Goal: Task Accomplishment & Management: Complete application form

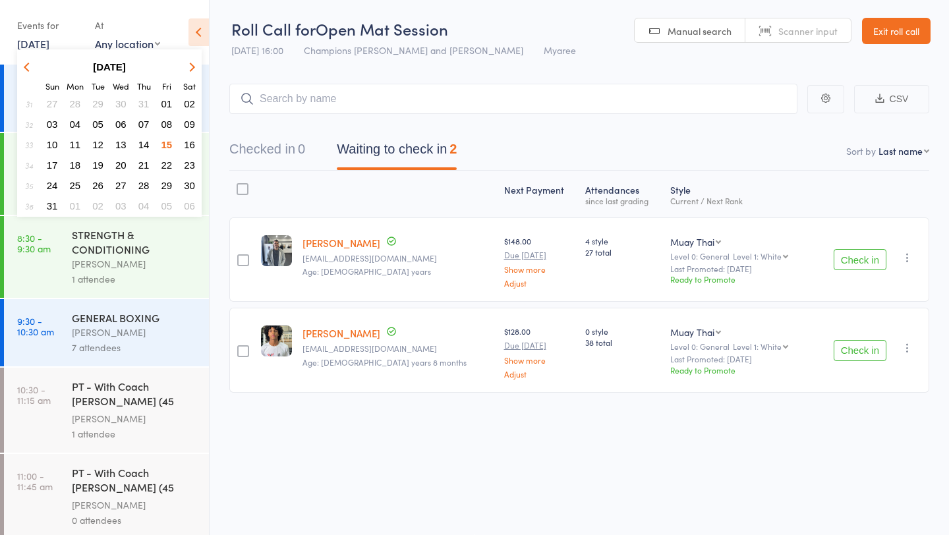
click at [194, 144] on span "16" at bounding box center [189, 144] width 11 height 11
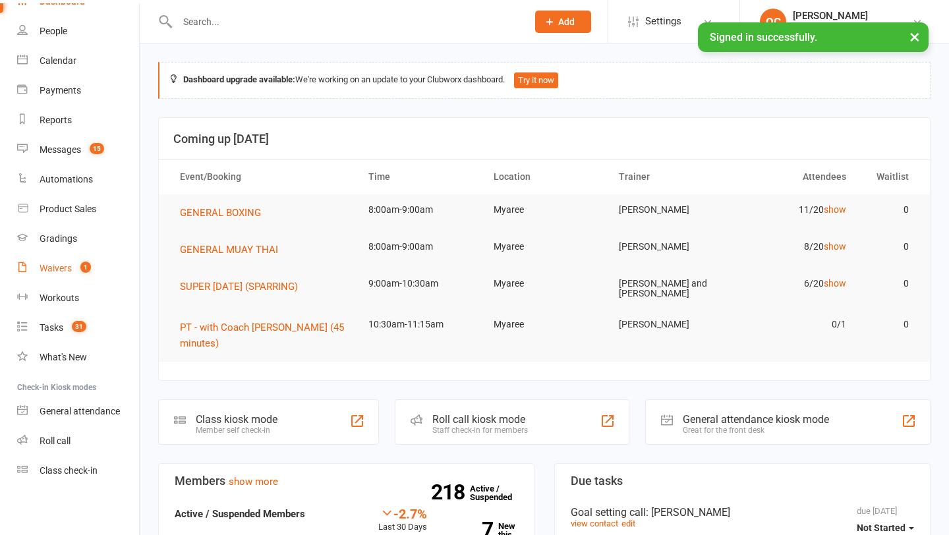
click at [51, 263] on div "Waivers" at bounding box center [56, 268] width 32 height 11
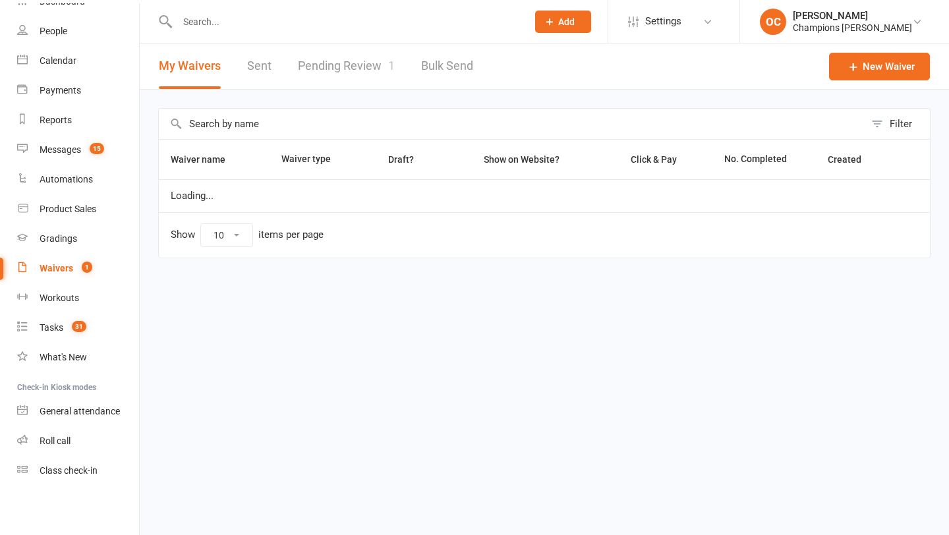
click at [315, 69] on link "Pending Review 1" at bounding box center [346, 65] width 97 height 45
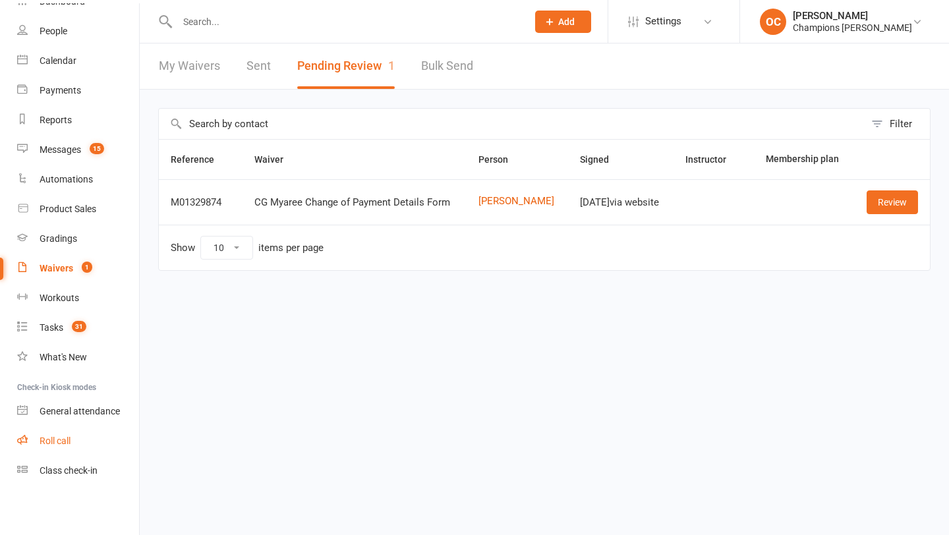
click at [33, 439] on link "Roll call" at bounding box center [78, 441] width 122 height 30
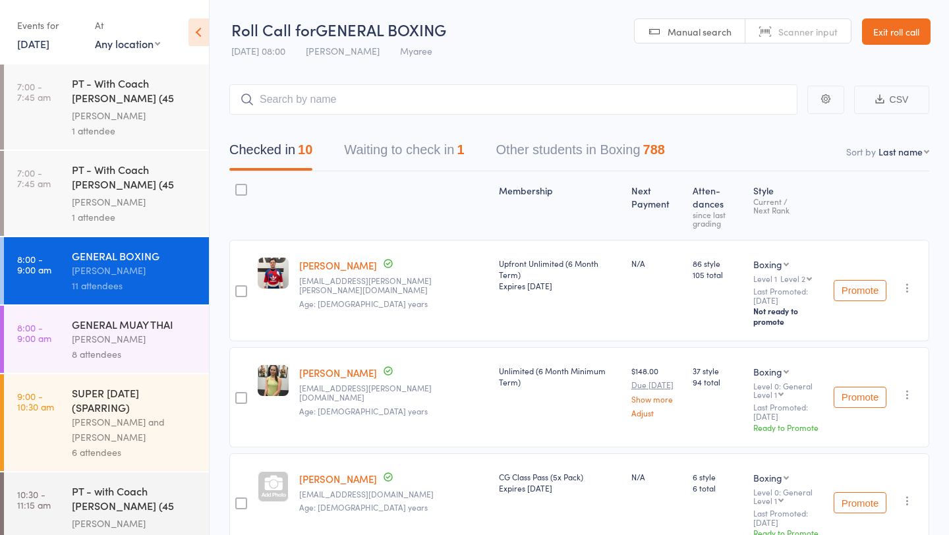
scroll to position [17, 0]
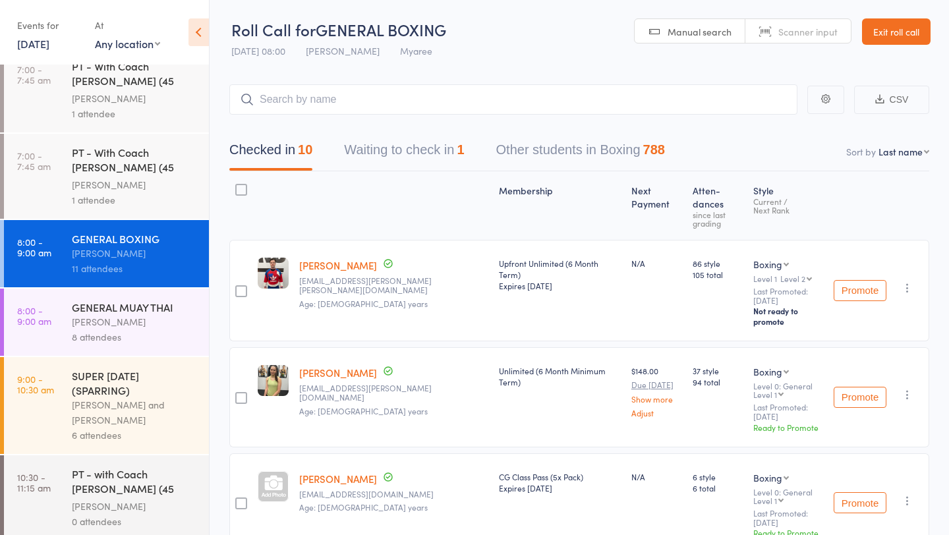
click at [401, 146] on button "Waiting to check in 1" at bounding box center [404, 153] width 120 height 35
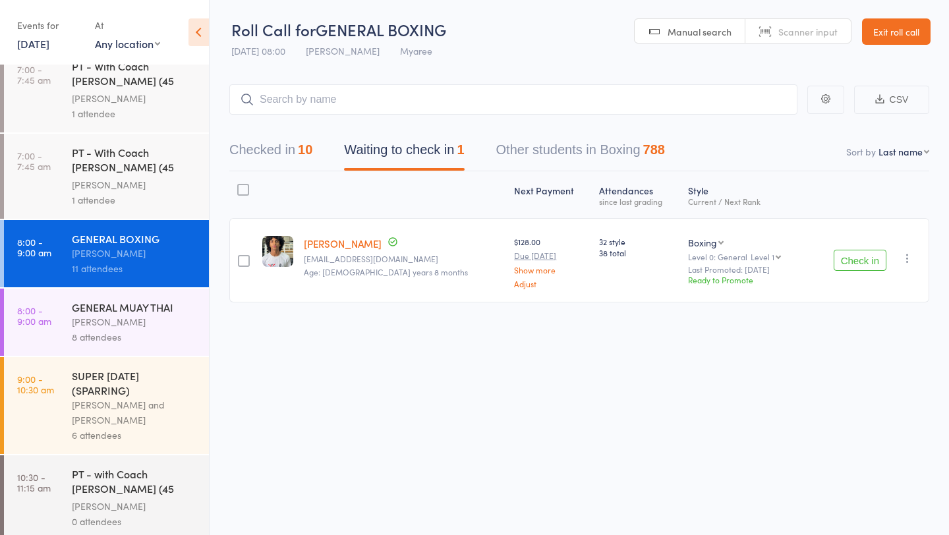
click at [148, 300] on div "GENERAL MUAY THAI" at bounding box center [135, 307] width 126 height 14
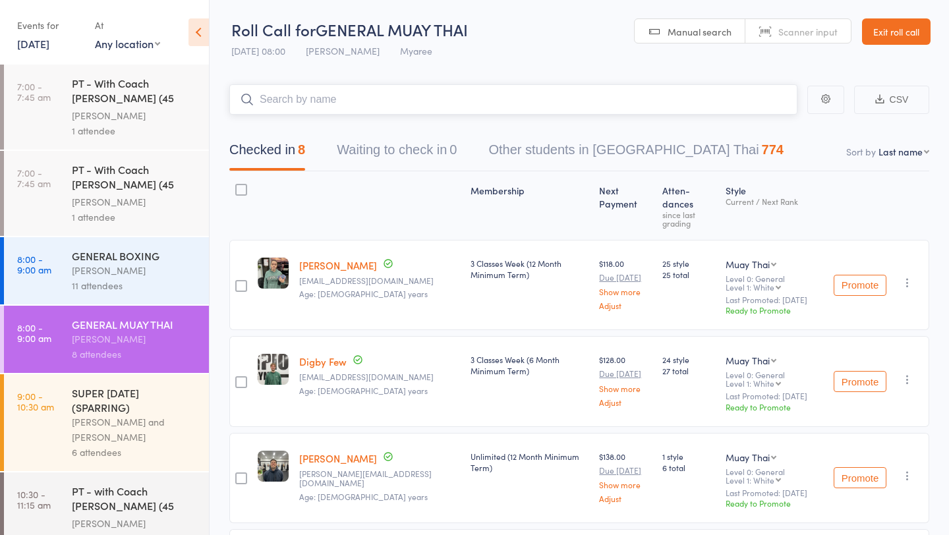
scroll to position [17, 0]
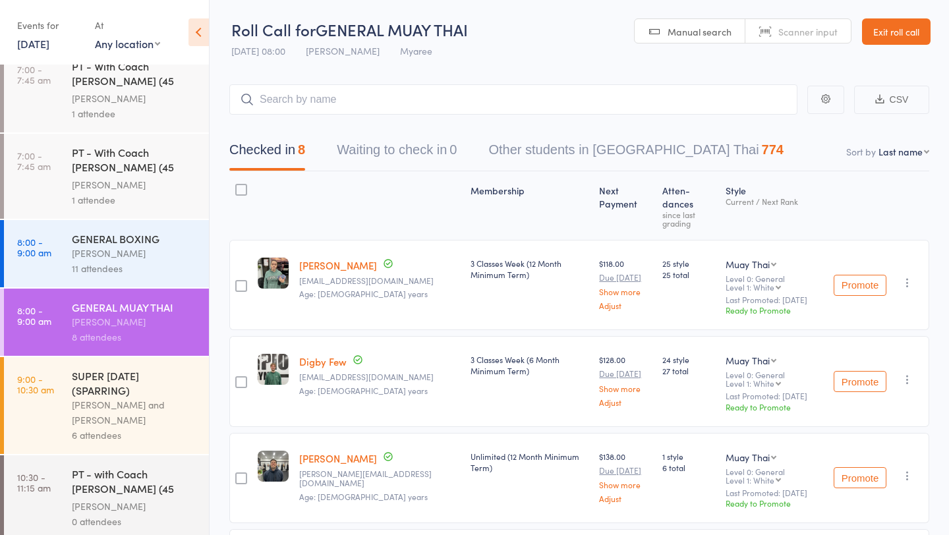
click at [142, 240] on div "GENERAL BOXING" at bounding box center [135, 238] width 126 height 14
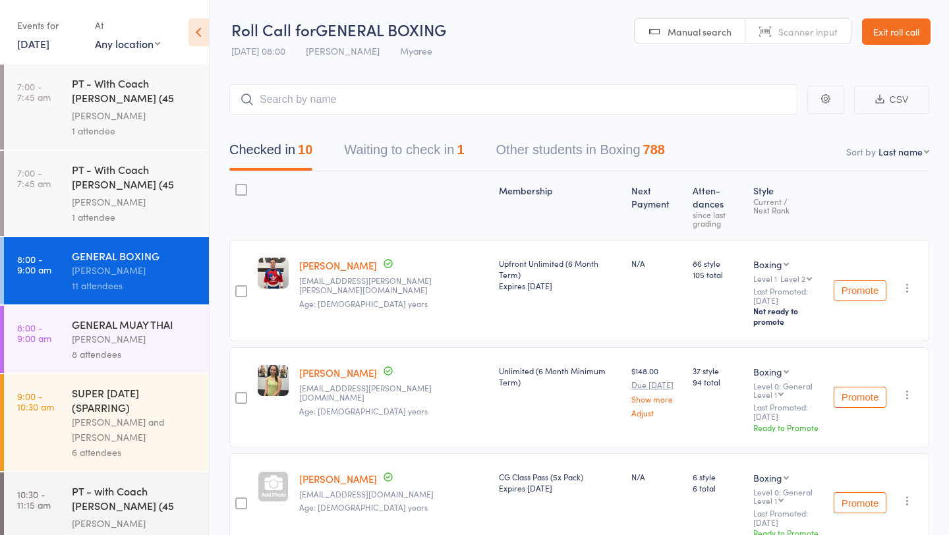
click at [429, 149] on button "Waiting to check in 1" at bounding box center [404, 153] width 120 height 35
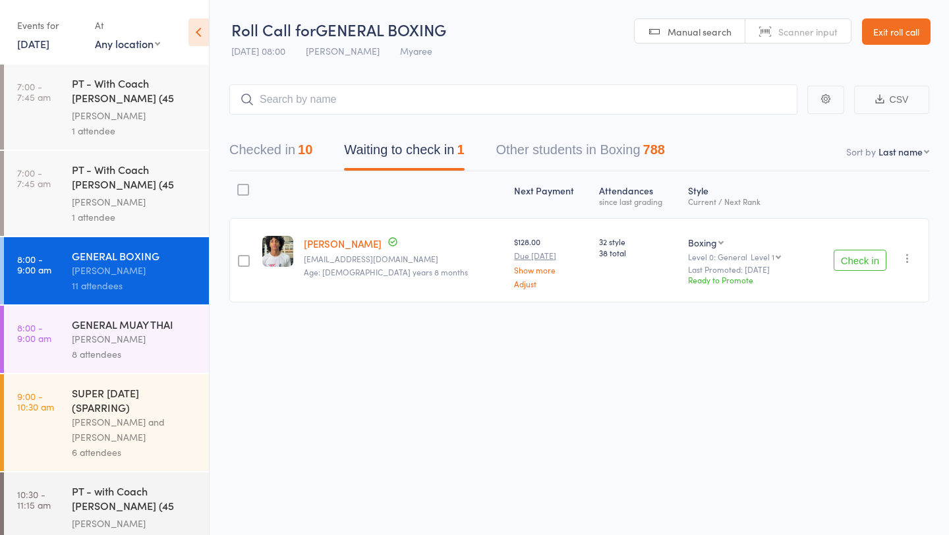
click at [842, 261] on button "Check in" at bounding box center [859, 260] width 53 height 21
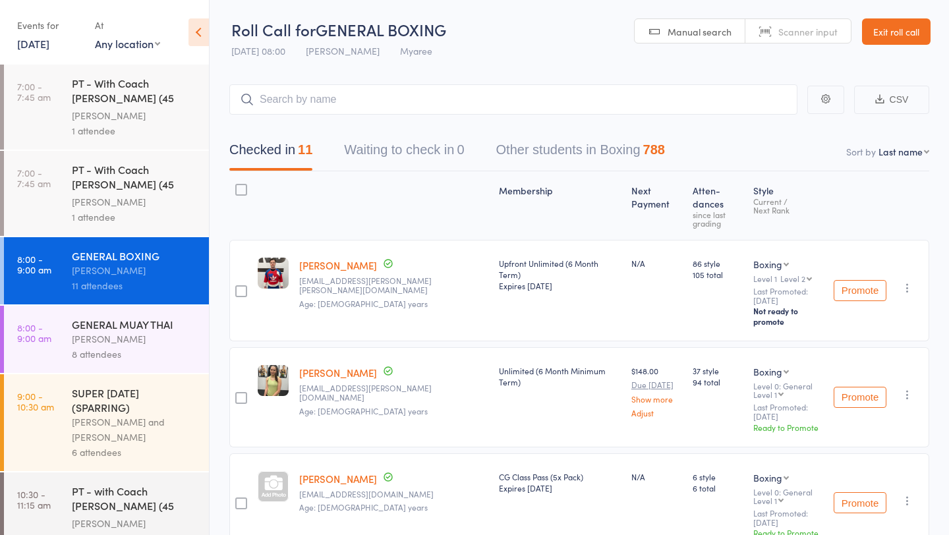
click at [134, 317] on div "GENERAL MUAY THAI" at bounding box center [135, 324] width 126 height 14
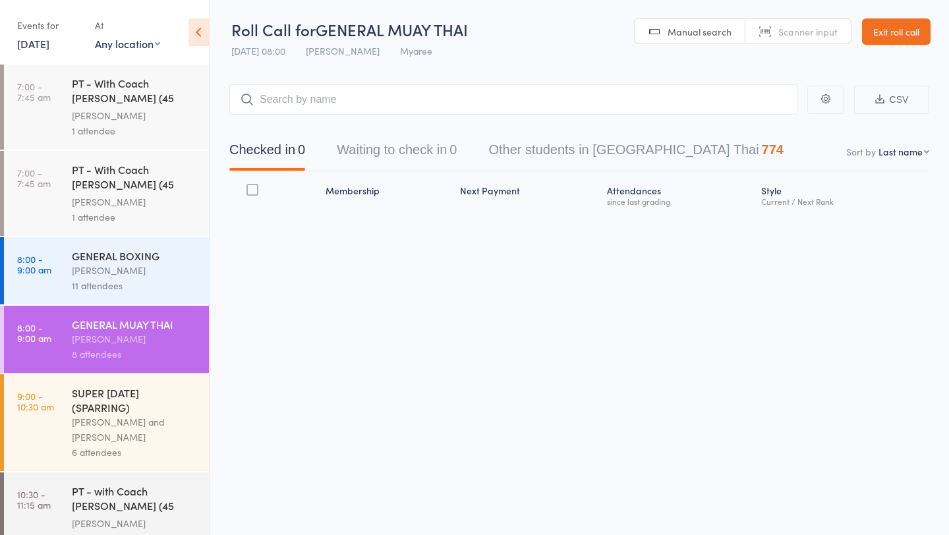
scroll to position [17, 0]
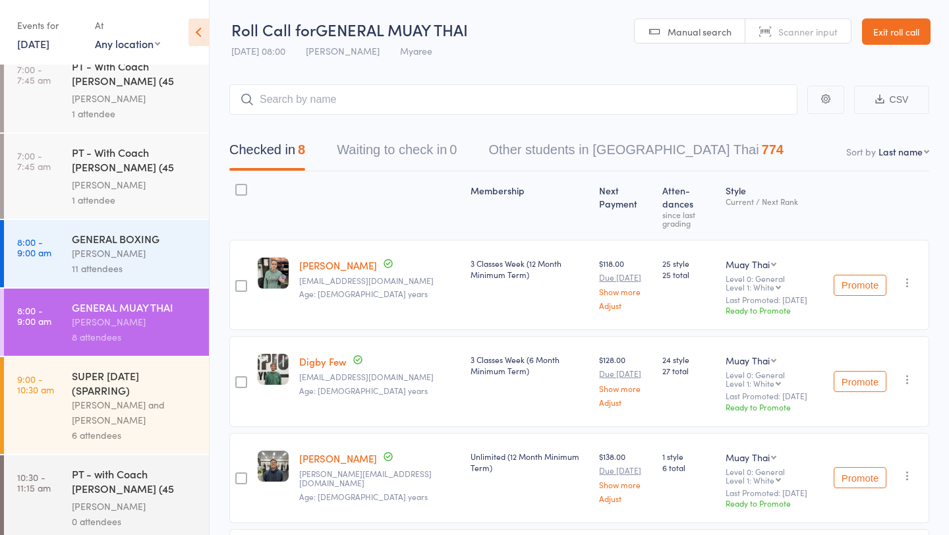
click at [328, 101] on input "search" at bounding box center [513, 99] width 568 height 30
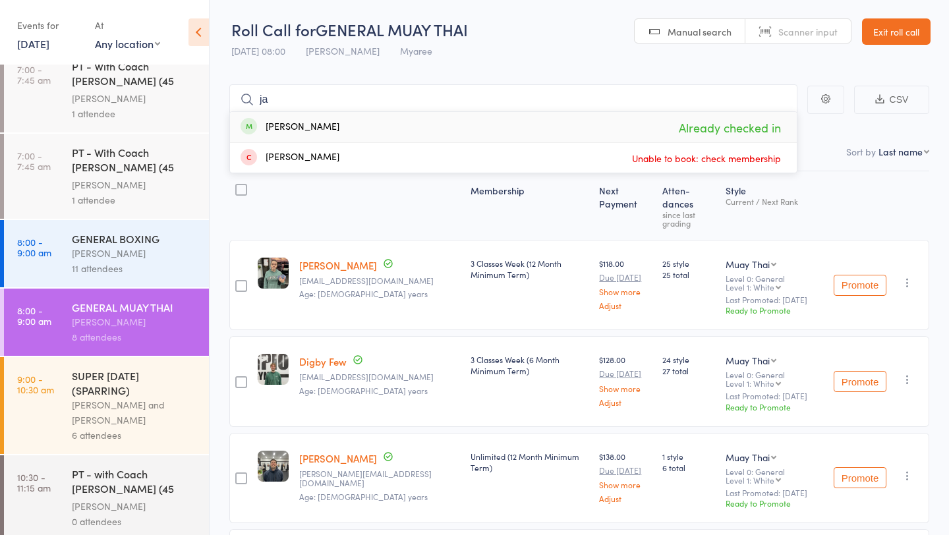
type input "j"
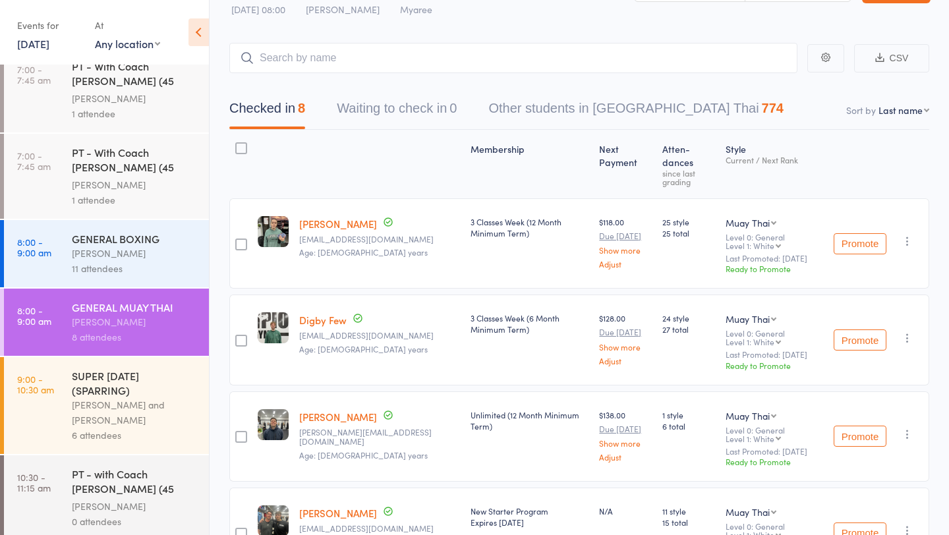
scroll to position [0, 0]
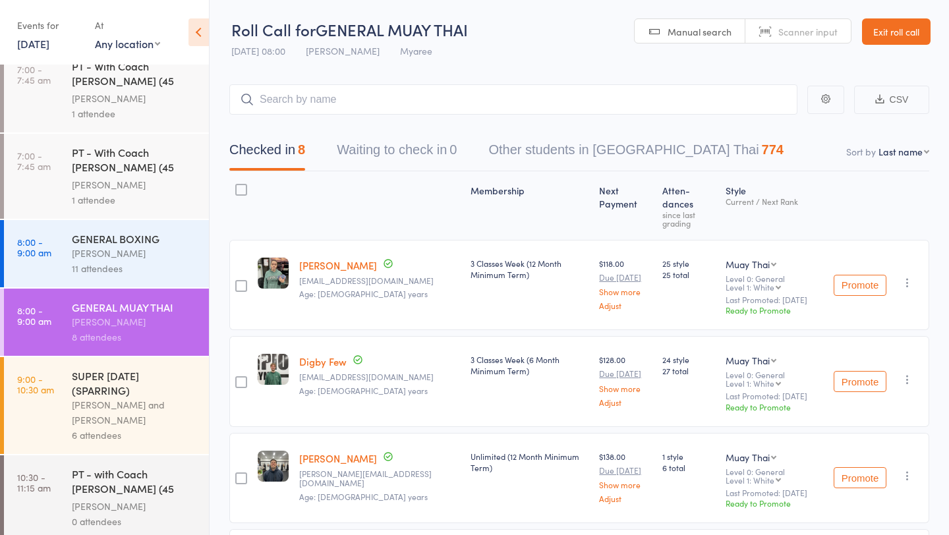
click at [113, 438] on div "6 attendees" at bounding box center [135, 435] width 126 height 15
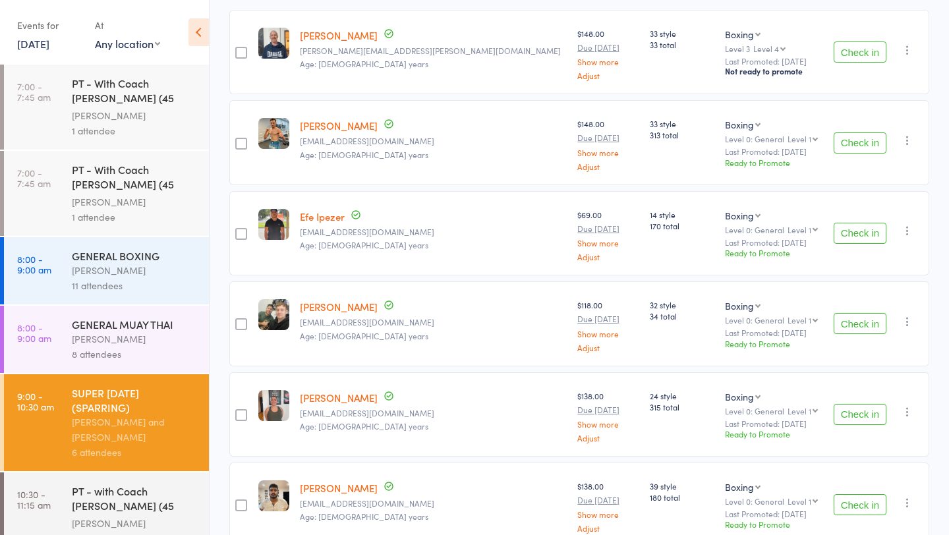
scroll to position [277, 0]
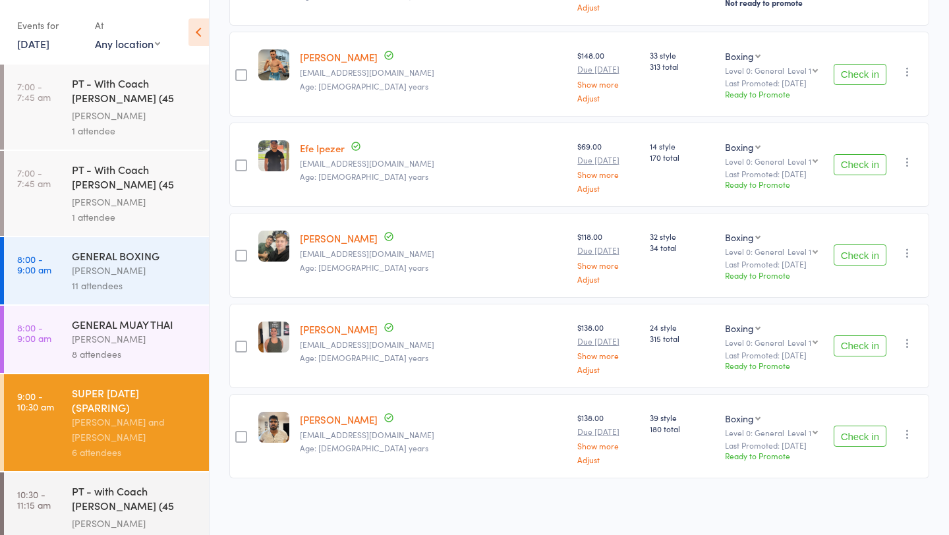
drag, startPoint x: 861, startPoint y: 252, endPoint x: 553, endPoint y: 324, distance: 316.7
click at [555, 323] on div "edit Paul Collins paul.c.collins@gmail.com Age: 51 years $148.00 Due Aug 28 Sho…" at bounding box center [579, 209] width 700 height 537
click at [906, 253] on icon "button" at bounding box center [906, 252] width 13 height 13
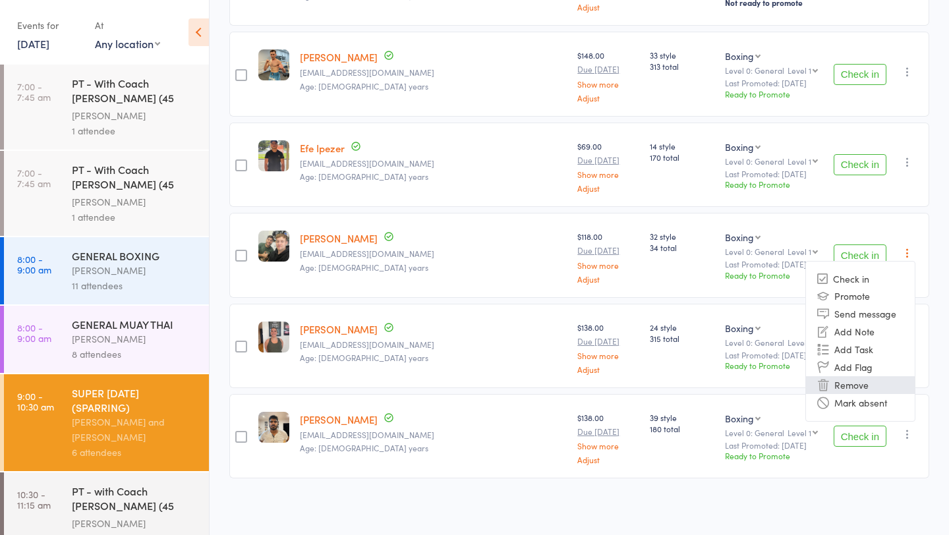
click at [848, 381] on li "Remove" at bounding box center [860, 385] width 109 height 18
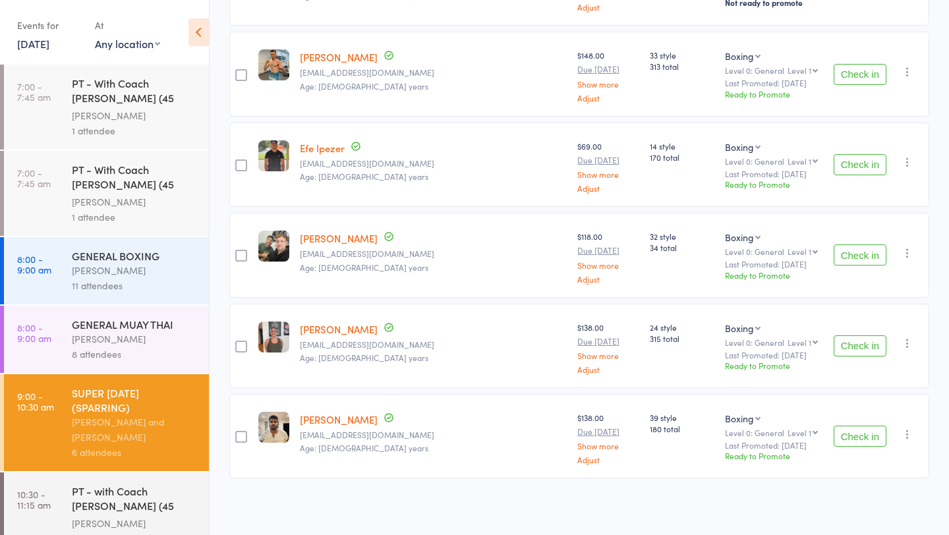
scroll to position [186, 0]
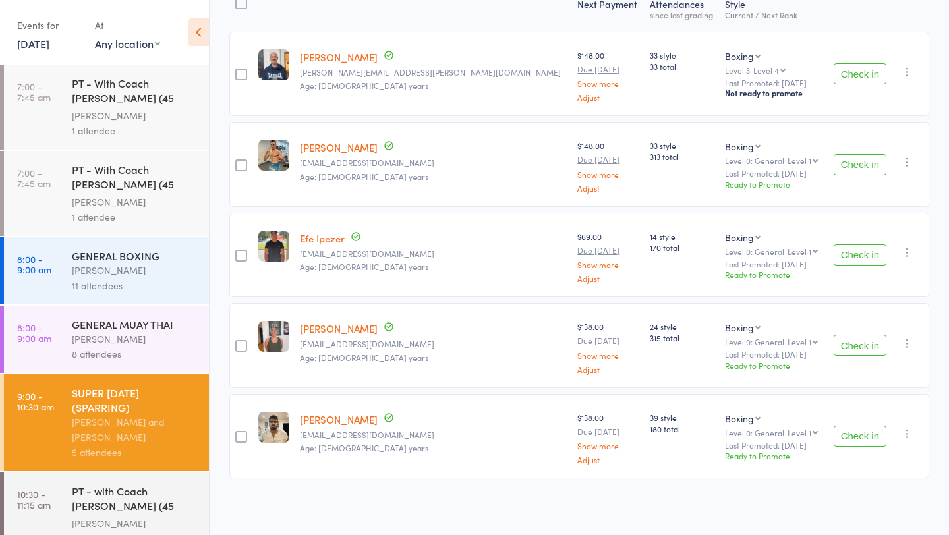
click at [866, 431] on button "Check in" at bounding box center [859, 436] width 53 height 21
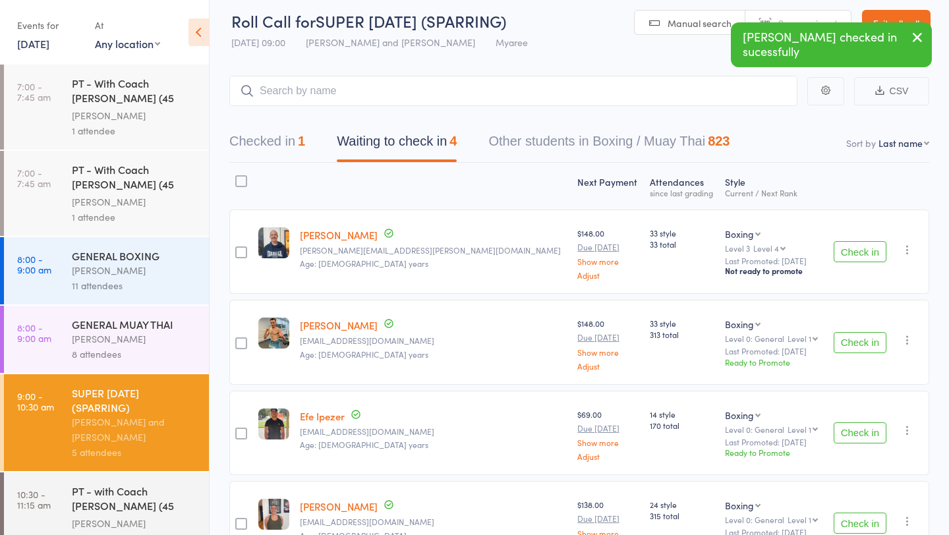
scroll to position [3, 0]
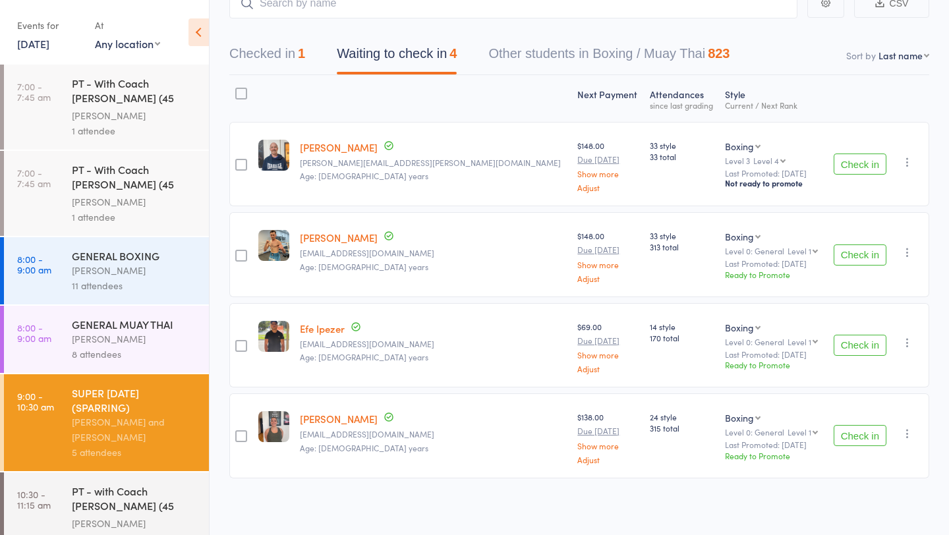
click at [297, 43] on button "Checked in 1" at bounding box center [267, 57] width 76 height 35
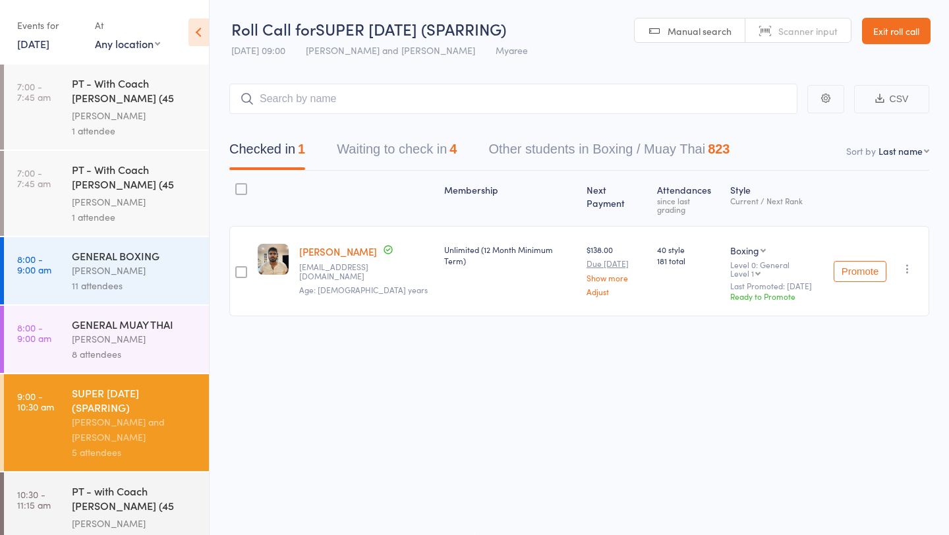
click at [390, 145] on button "Waiting to check in 4" at bounding box center [397, 152] width 120 height 35
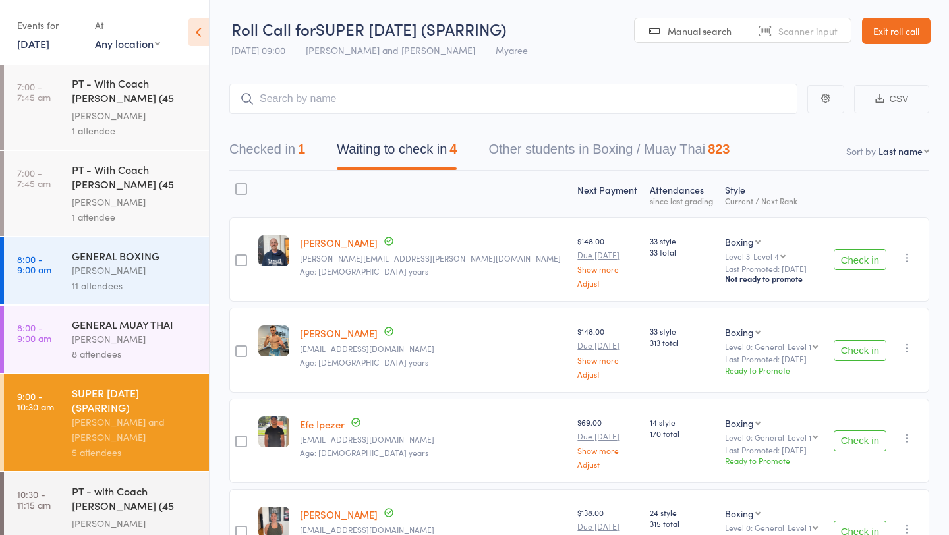
scroll to position [96, 0]
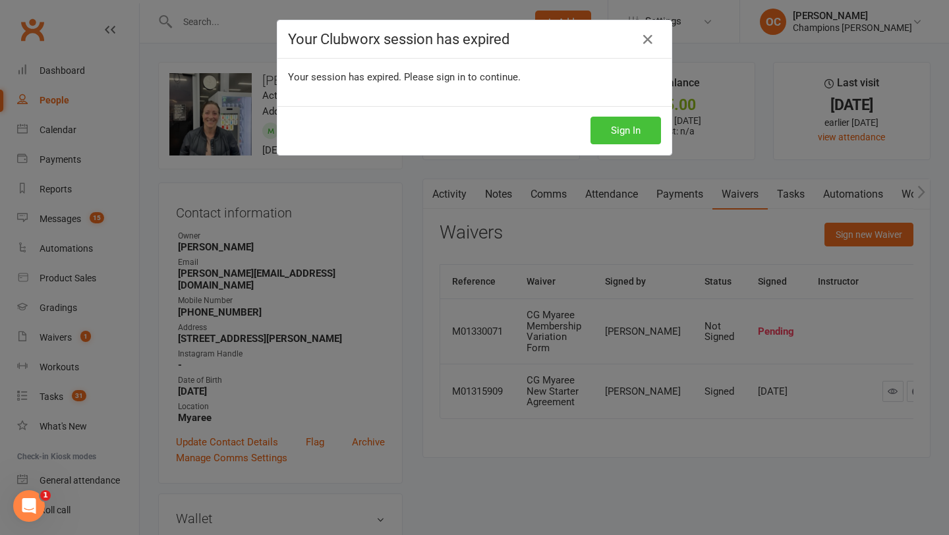
click at [603, 130] on button "Sign In" at bounding box center [625, 131] width 70 height 28
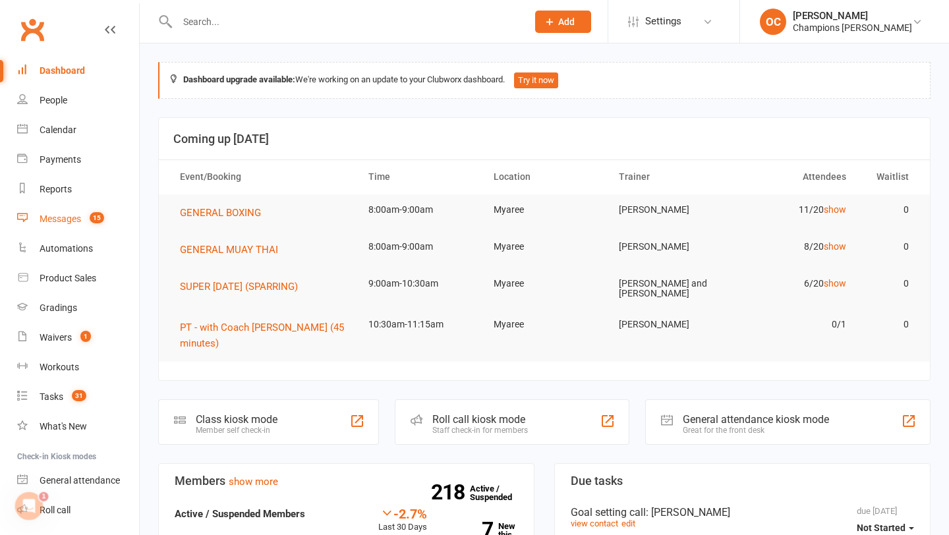
click at [82, 231] on link "Messages 15" at bounding box center [78, 219] width 122 height 30
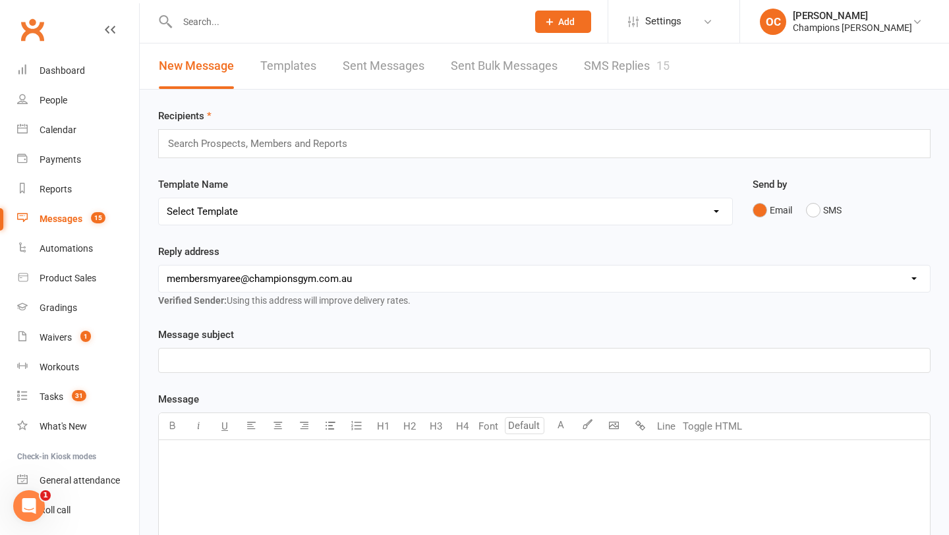
click at [570, 27] on button "Add" at bounding box center [563, 22] width 56 height 22
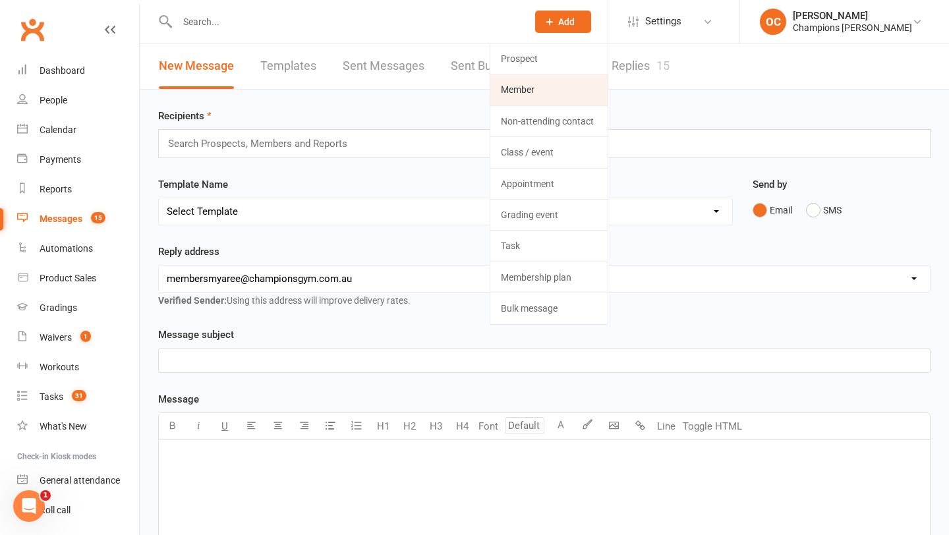
click at [553, 89] on link "Member" at bounding box center [548, 89] width 117 height 30
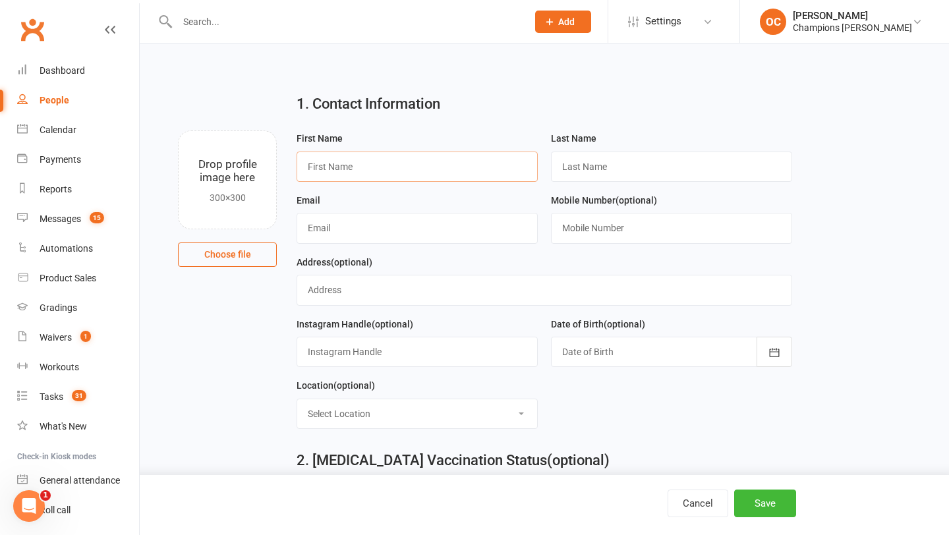
click at [351, 169] on input "text" at bounding box center [416, 167] width 241 height 30
type input "H"
type input "[PERSON_NAME]"
click at [582, 173] on input "text" at bounding box center [671, 167] width 241 height 30
type input "[PERSON_NAME]"
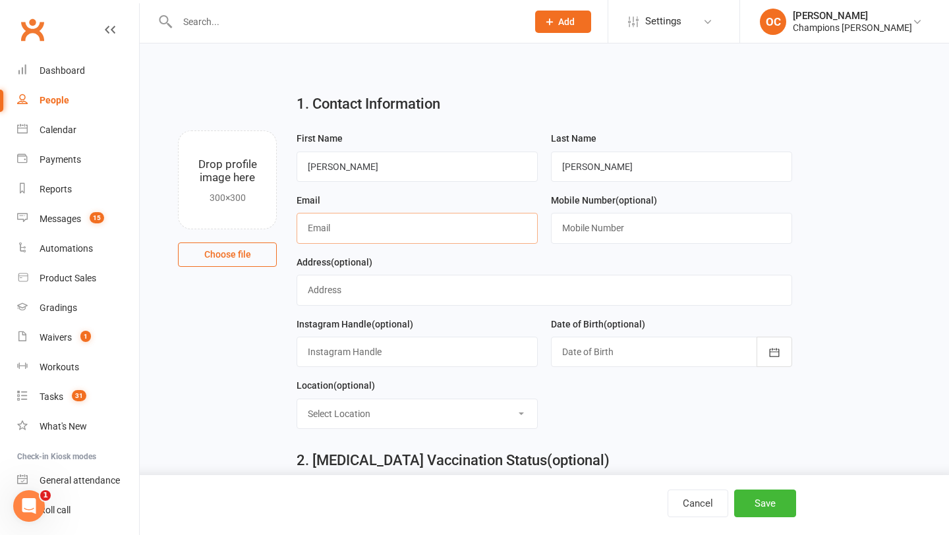
click at [399, 221] on input "text" at bounding box center [416, 228] width 241 height 30
paste input "[PERSON_NAME][EMAIL_ADDRESS][DOMAIN_NAME]"
type input "[PERSON_NAME][EMAIL_ADDRESS][DOMAIN_NAME]"
click at [644, 225] on input "text" at bounding box center [671, 228] width 241 height 30
paste input "[PHONE_NUMBER]"
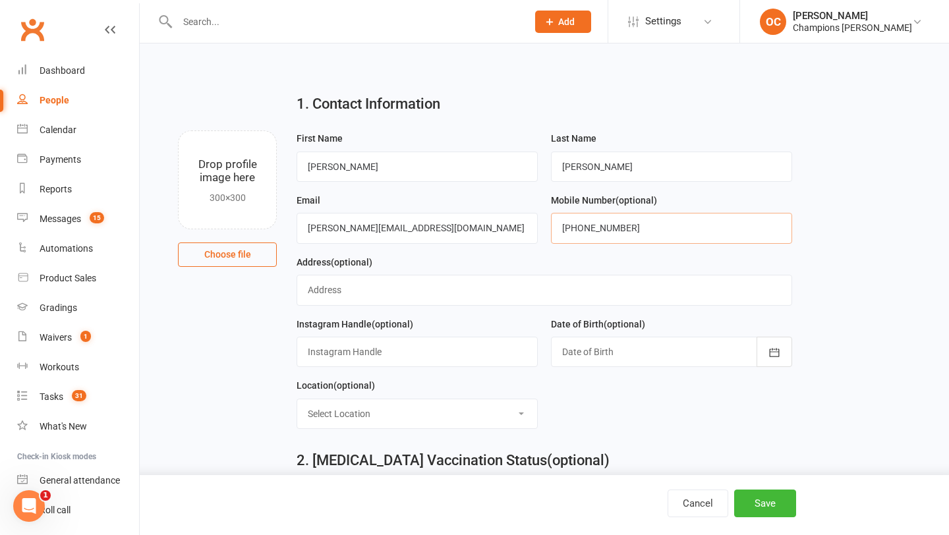
type input "[PHONE_NUMBER]"
click at [337, 292] on input "text" at bounding box center [543, 290] width 495 height 30
paste input "[STREET_ADDRESS]"
type input "[STREET_ADDRESS]"
click at [572, 334] on div "Date of Birth (optional) [DATE] - [DATE] 2021 2022 2023 2024 2025 2026 2027 202…" at bounding box center [671, 341] width 241 height 51
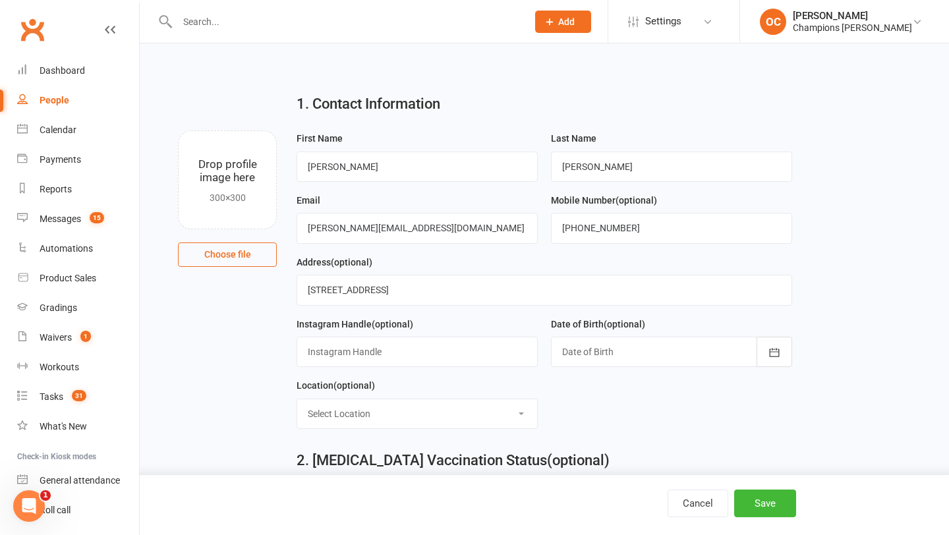
click at [574, 343] on div at bounding box center [671, 352] width 241 height 30
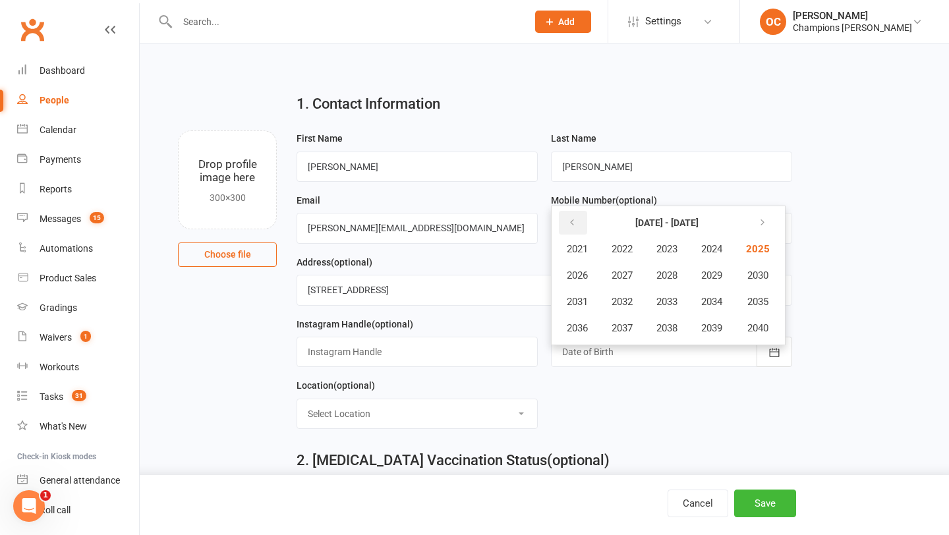
click at [576, 222] on icon "button" at bounding box center [571, 222] width 9 height 11
click at [763, 223] on icon "button" at bounding box center [759, 222] width 9 height 11
click at [601, 272] on button "2007" at bounding box center [621, 275] width 43 height 25
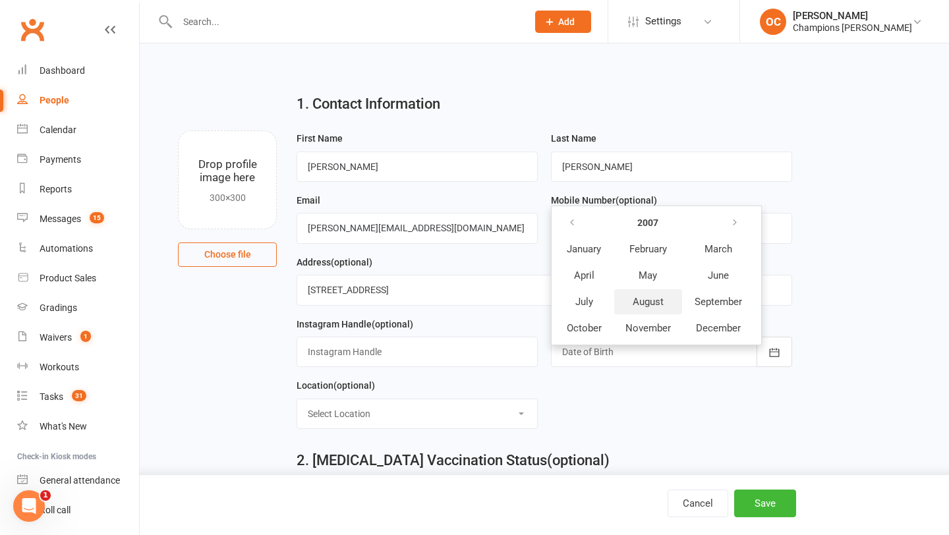
click at [653, 296] on button "August" at bounding box center [648, 301] width 68 height 25
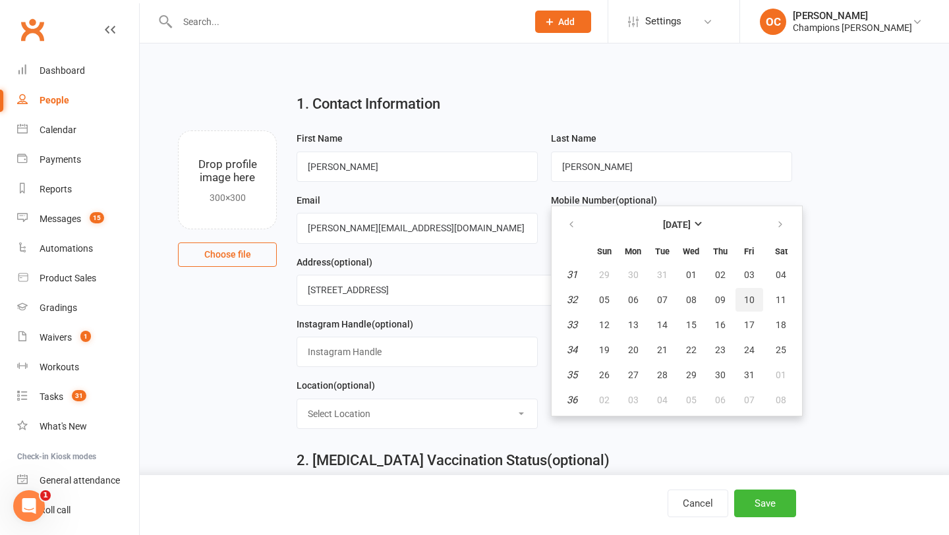
click at [750, 296] on span "10" at bounding box center [749, 299] width 11 height 11
type input "[DATE]"
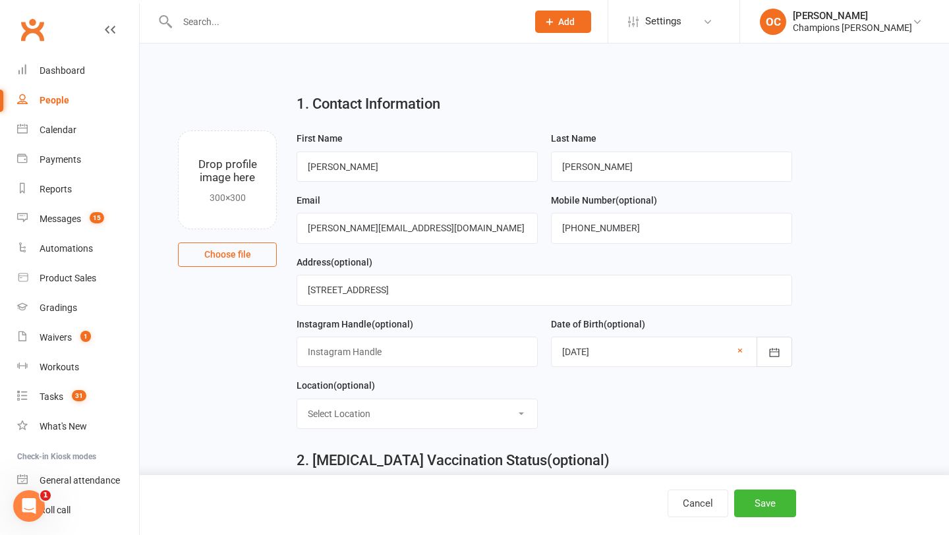
click at [399, 428] on select "Select Location Myaree" at bounding box center [417, 413] width 240 height 29
select select "0"
click at [760, 495] on button "Save" at bounding box center [765, 503] width 62 height 28
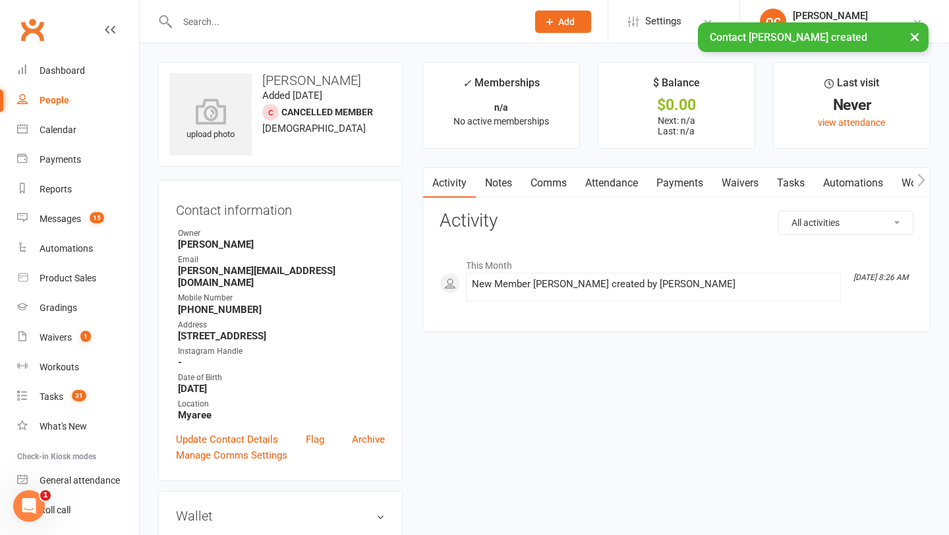
click at [501, 192] on link "Notes" at bounding box center [498, 183] width 45 height 30
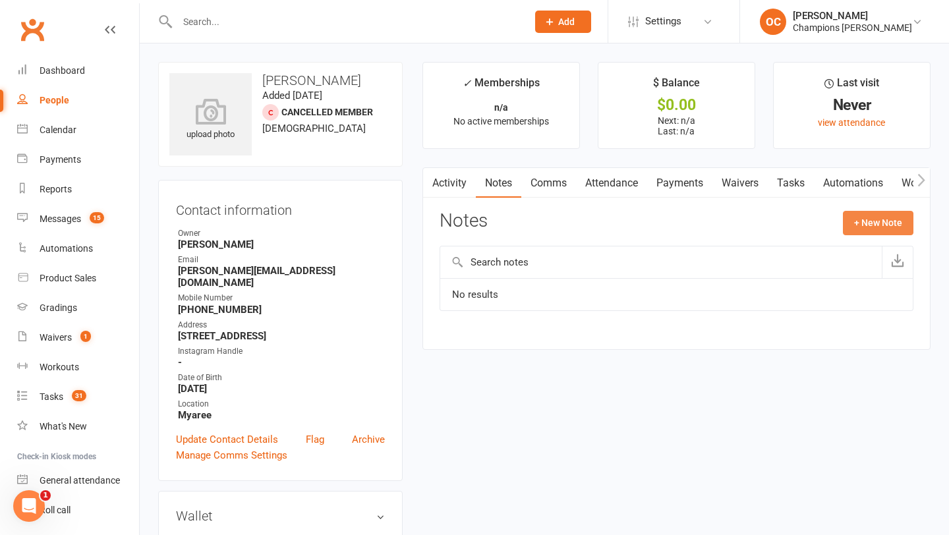
click at [879, 233] on button "+ New Note" at bounding box center [878, 223] width 70 height 24
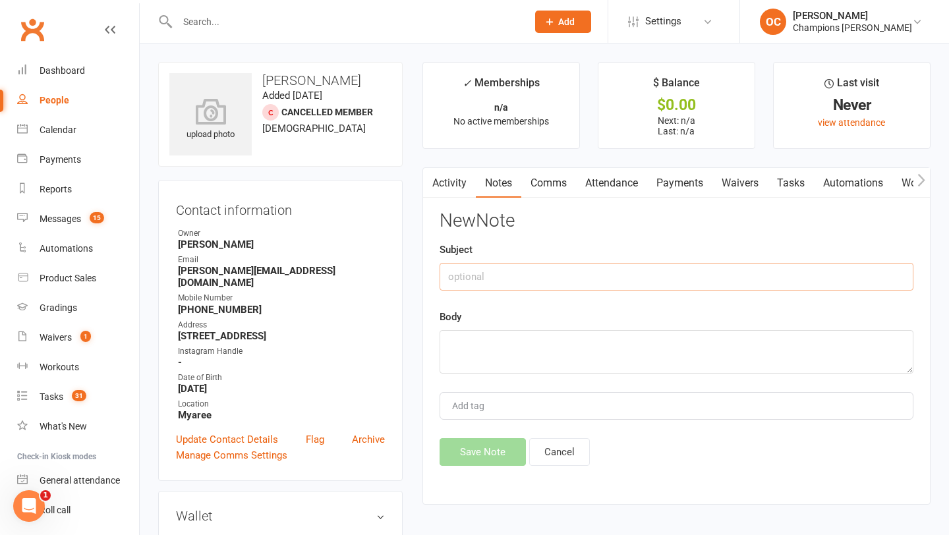
click at [493, 271] on input "text" at bounding box center [676, 277] width 474 height 28
type input "Schedule"
click at [478, 352] on textarea at bounding box center [676, 351] width 474 height 43
paste textarea "Works 7am-3pm Prefer evenings Train 4-5 times a week"
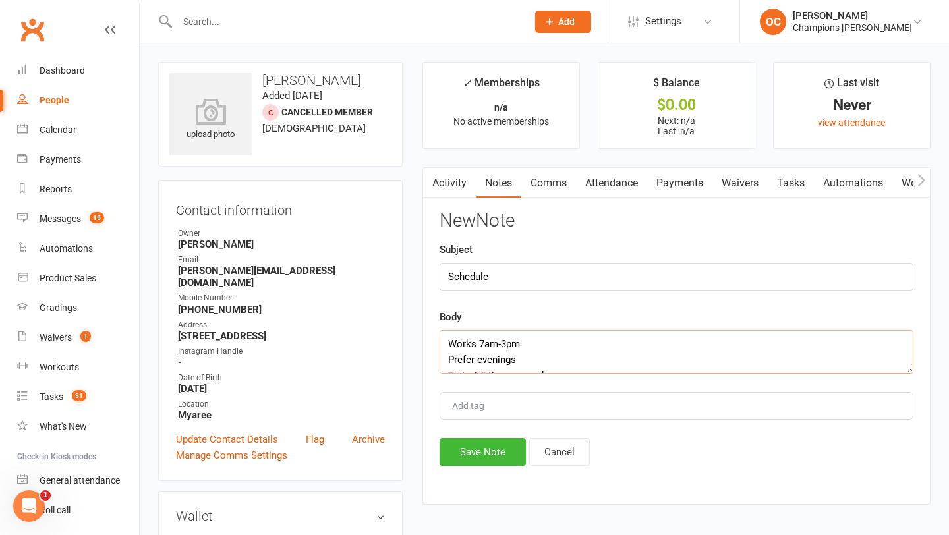
scroll to position [8, 0]
type textarea "Works 7am-3pm Prefer evenings Train 4-5 times a week"
click at [476, 442] on button "Save Note" at bounding box center [482, 452] width 86 height 28
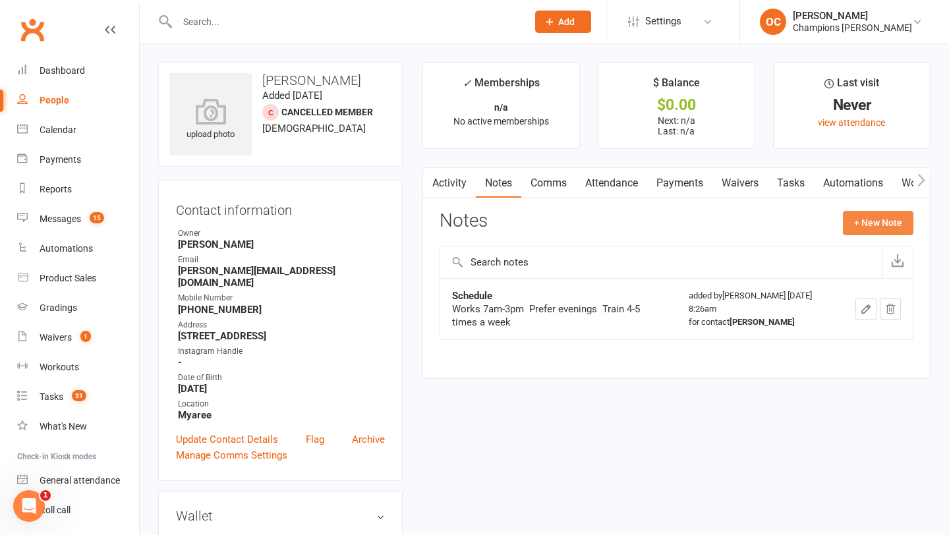
click at [877, 225] on button "+ New Note" at bounding box center [878, 223] width 70 height 24
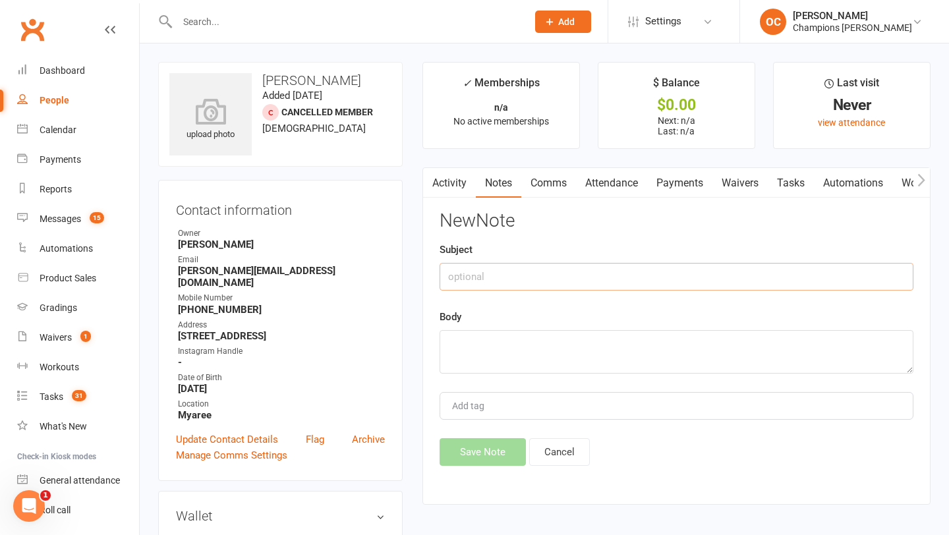
click at [601, 287] on input "text" at bounding box center [676, 277] width 474 height 28
type input "Current"
click at [574, 366] on textarea at bounding box center [676, 351] width 474 height 43
paste textarea "Started weightlifting when he left past Pinkies"
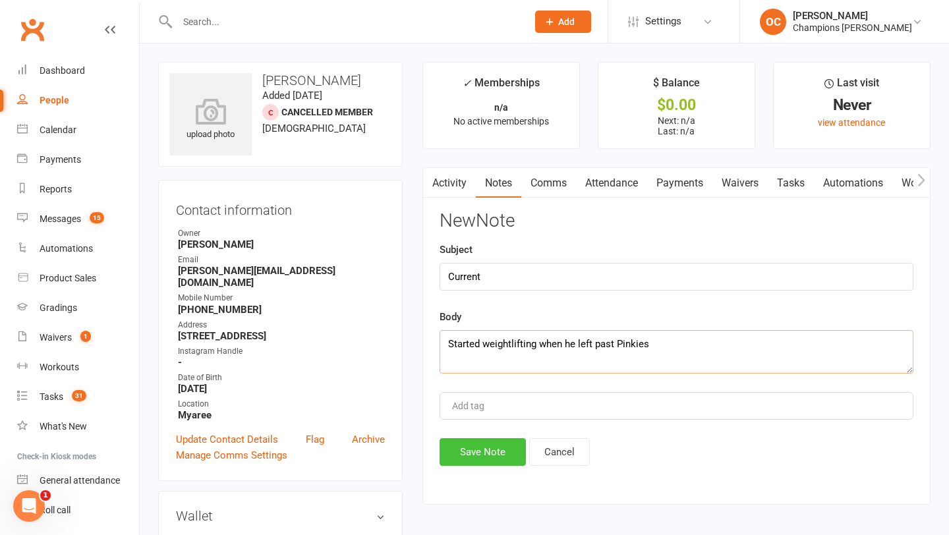
type textarea "Started weightlifting when he left past Pinkies"
click at [503, 453] on button "Save Note" at bounding box center [482, 452] width 86 height 28
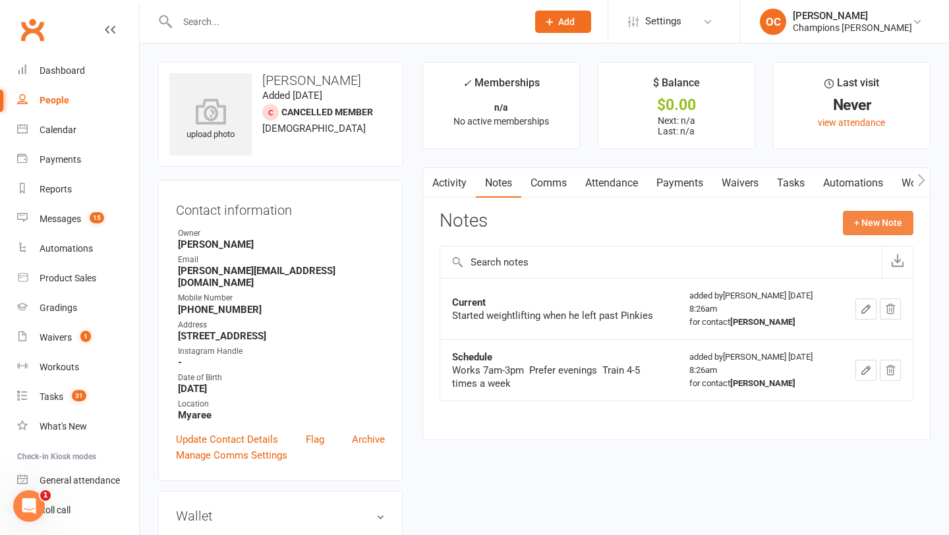
click at [858, 220] on button "+ New Note" at bounding box center [878, 223] width 70 height 24
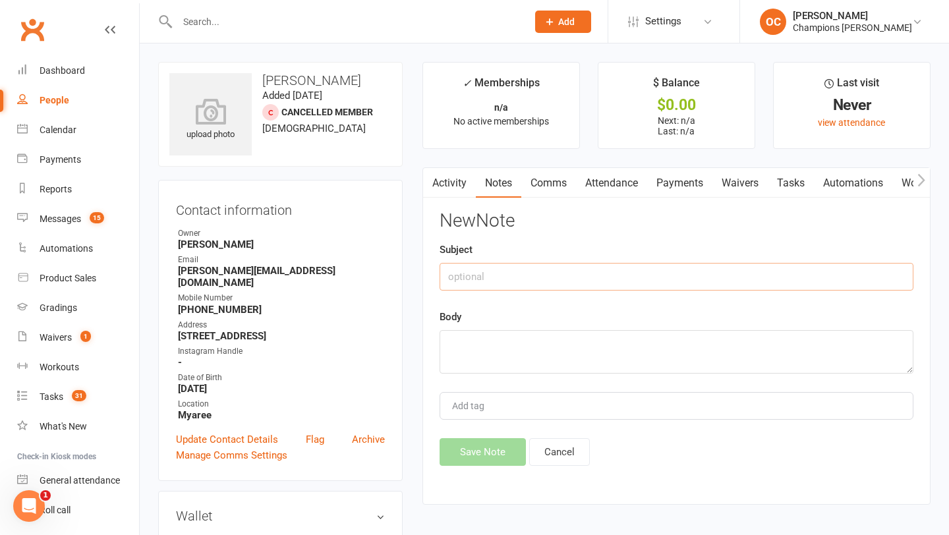
click at [535, 279] on input "text" at bounding box center [676, 277] width 474 height 28
type input "Goals"
click at [517, 344] on textarea at bounding box center [676, 351] width 474 height 43
paste textarea "Definitely fight one day Maintain skills & technique Finds life boring without …"
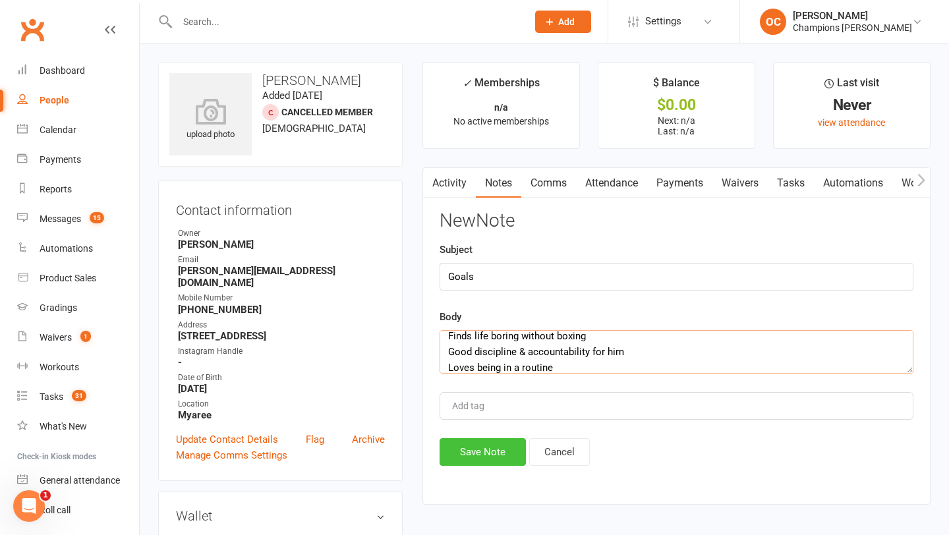
type textarea "Definitely fight one day Maintain skills & technique Finds life boring without …"
click at [487, 452] on button "Save Note" at bounding box center [482, 452] width 86 height 28
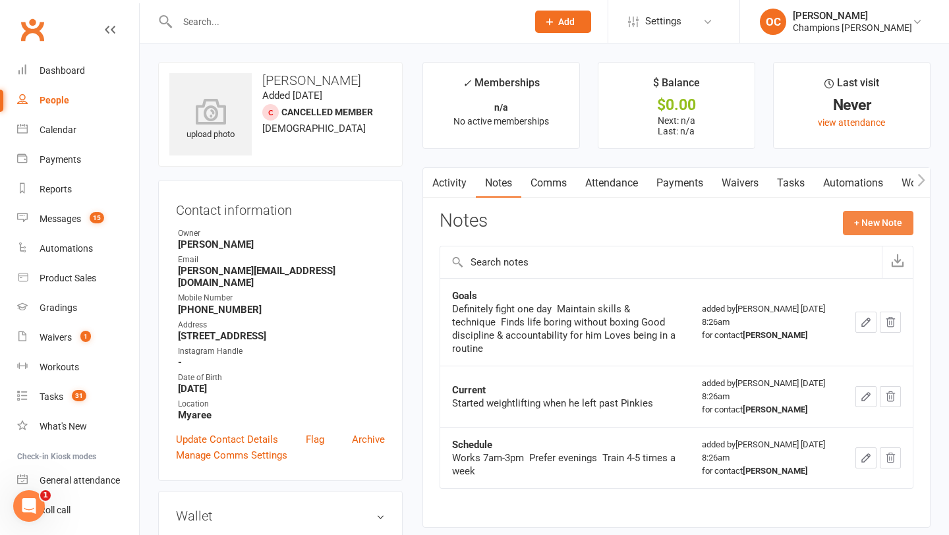
click at [870, 218] on button "+ New Note" at bounding box center [878, 223] width 70 height 24
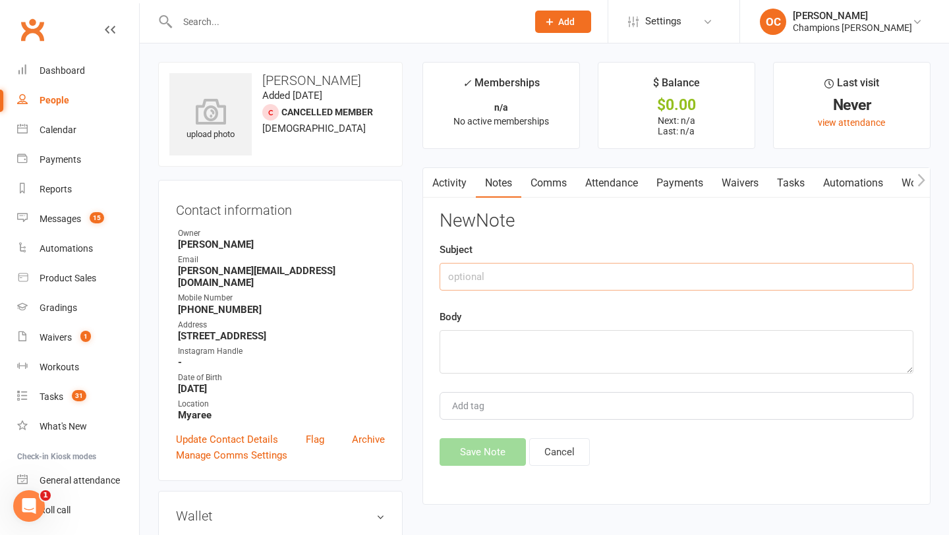
click at [512, 274] on input "text" at bounding box center [676, 277] width 474 height 28
type input "Past"
click at [489, 353] on textarea at bounding box center [676, 351] width 474 height 43
paste textarea "Boxing for past 3 years"
type textarea "Boxing for past 3 years"
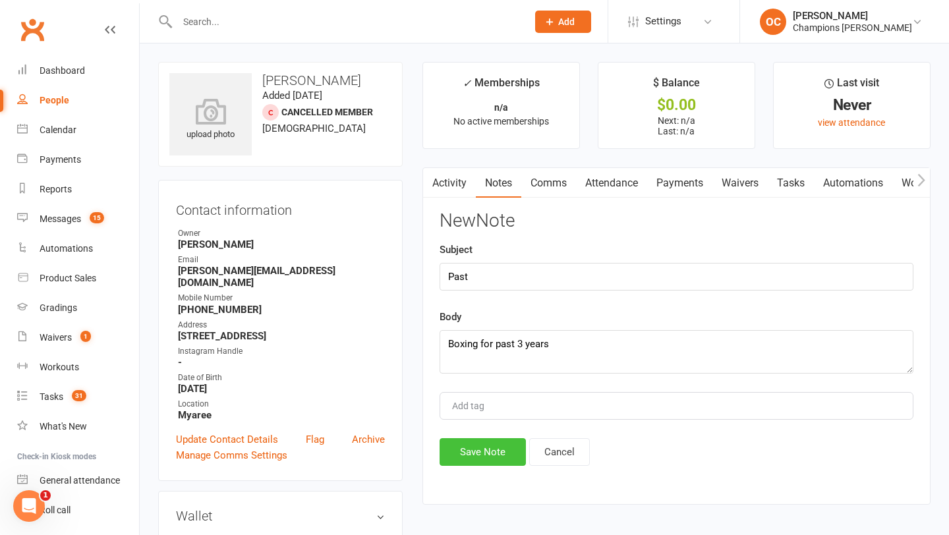
click at [480, 443] on button "Save Note" at bounding box center [482, 452] width 86 height 28
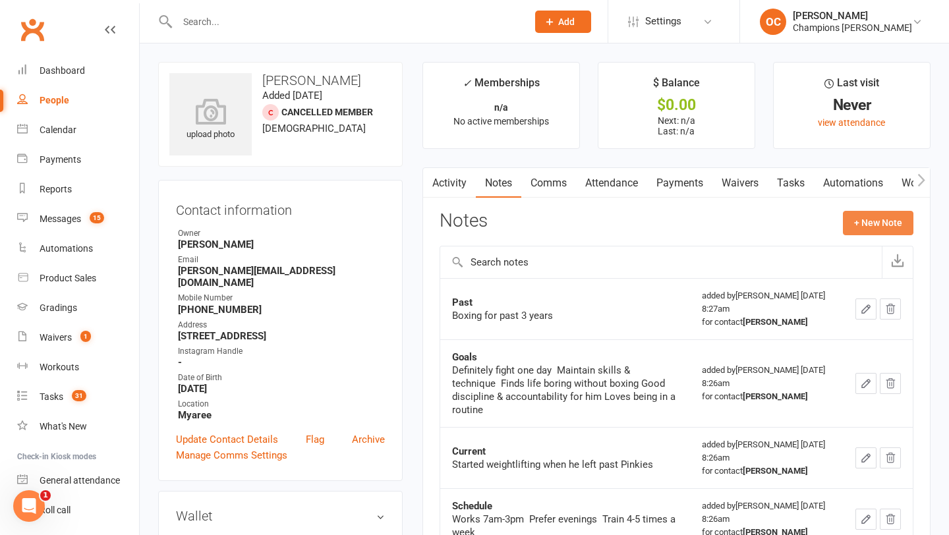
click at [862, 221] on button "+ New Note" at bounding box center [878, 223] width 70 height 24
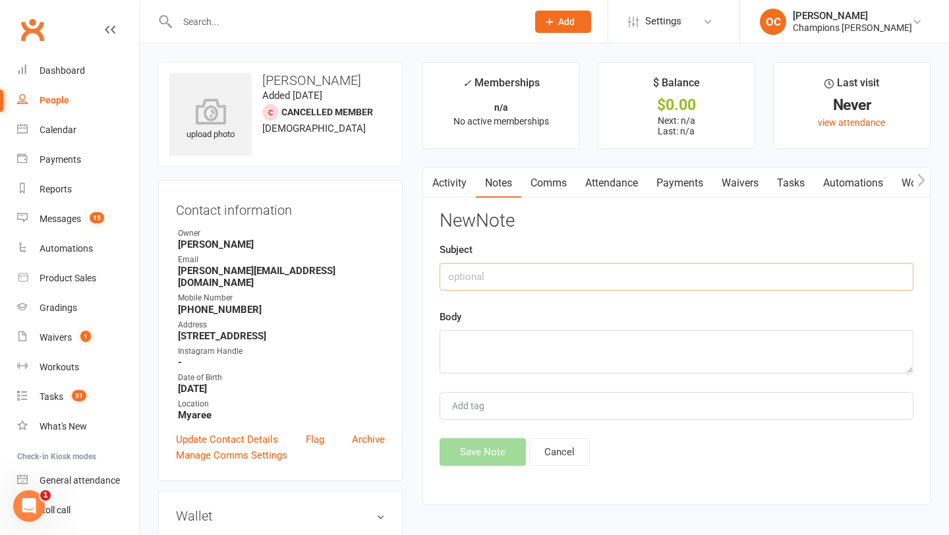
click at [516, 279] on input "text" at bounding box center [676, 277] width 474 height 28
type input "Info"
click at [493, 351] on textarea at bounding box center [676, 351] width 474 height 43
paste textarea "18 Boat maintenance company"
type textarea "18 Boat maintenance company"
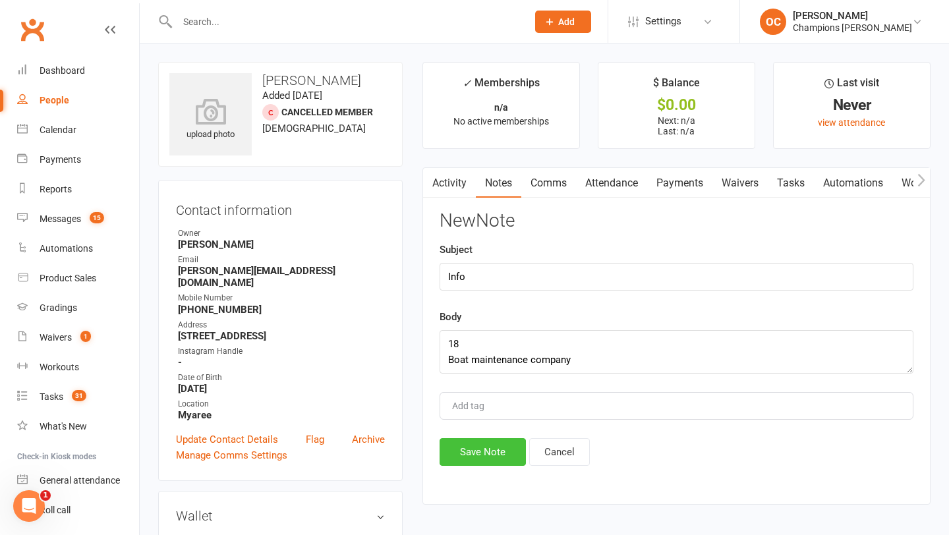
click at [476, 439] on button "Save Note" at bounding box center [482, 452] width 86 height 28
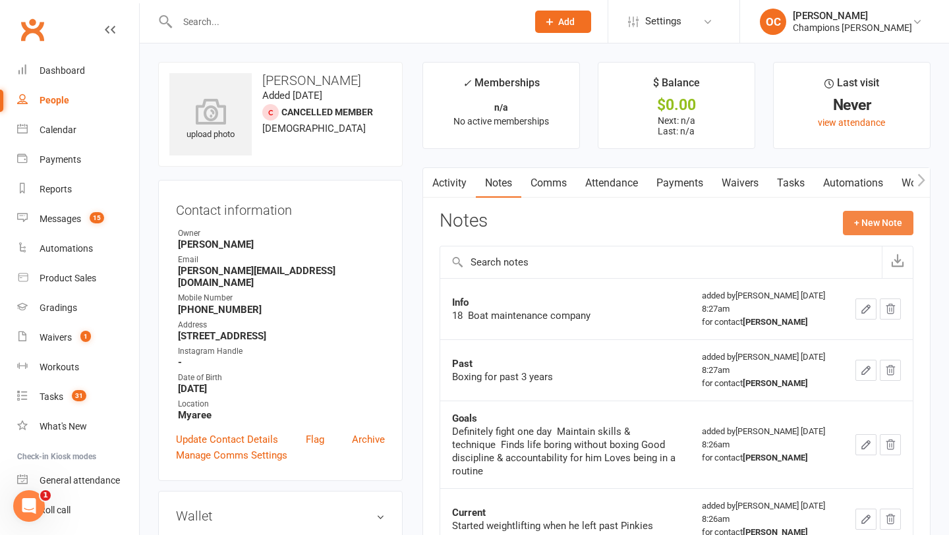
click at [889, 225] on button "+ New Note" at bounding box center [878, 223] width 70 height 24
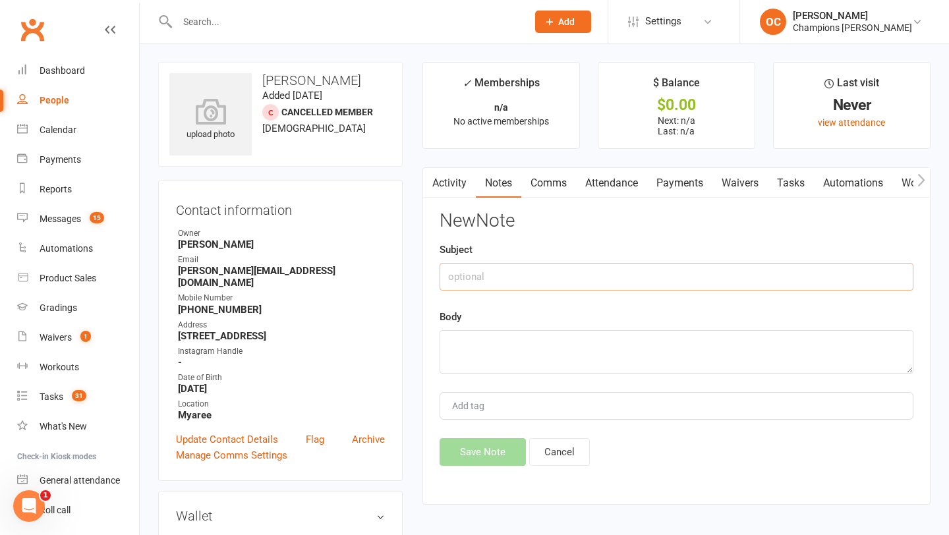
click at [485, 280] on input "text" at bounding box center [676, 277] width 474 height 28
type input "Why Now?"
click at [474, 340] on textarea at bounding box center [676, 351] width 474 height 43
paste textarea "Used to train at Pinkies but coach left so looking for a new gym"
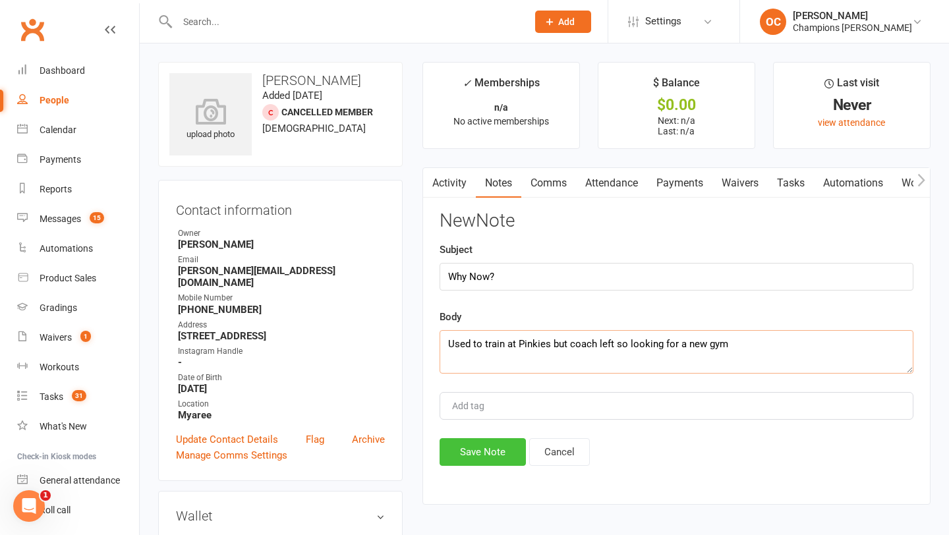
type textarea "Used to train at Pinkies but coach left so looking for a new gym"
click at [476, 453] on button "Save Note" at bounding box center [482, 452] width 86 height 28
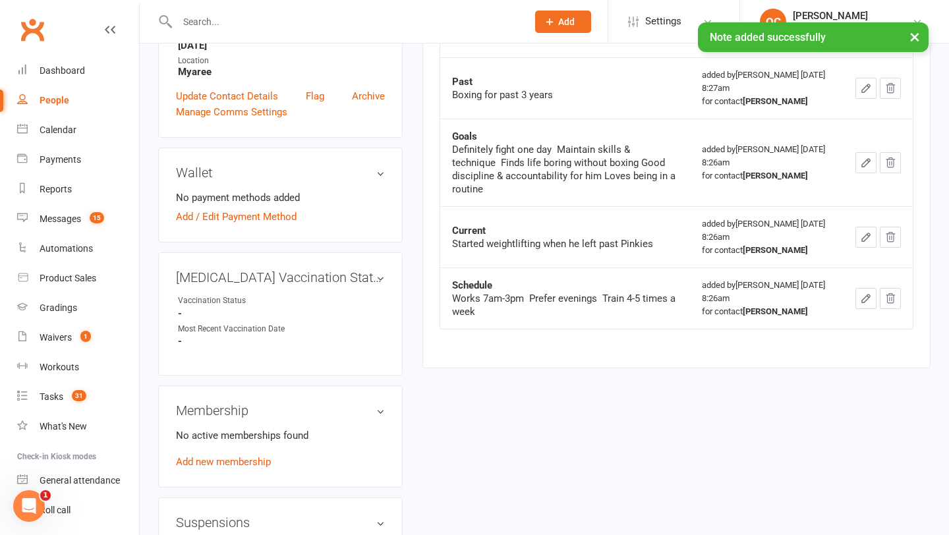
scroll to position [362, 0]
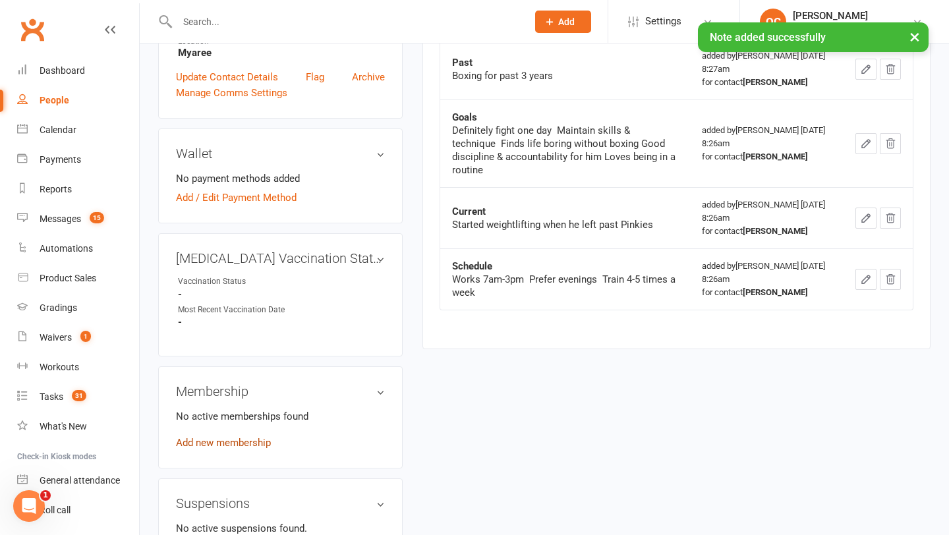
click at [233, 437] on link "Add new membership" at bounding box center [223, 443] width 95 height 12
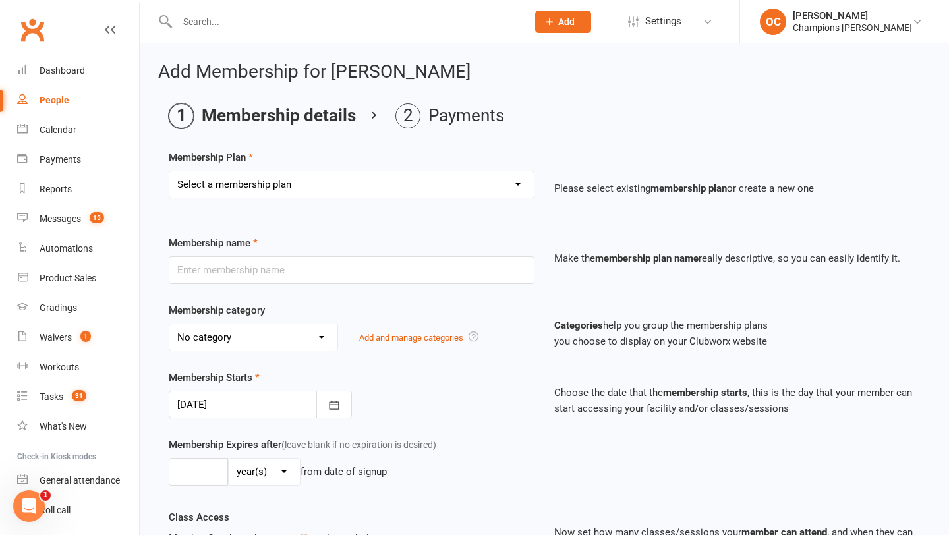
click at [408, 175] on select "Select a membership plan Create new Membership Plan New Starter Program FIFO Ne…" at bounding box center [351, 184] width 364 height 26
select select "1"
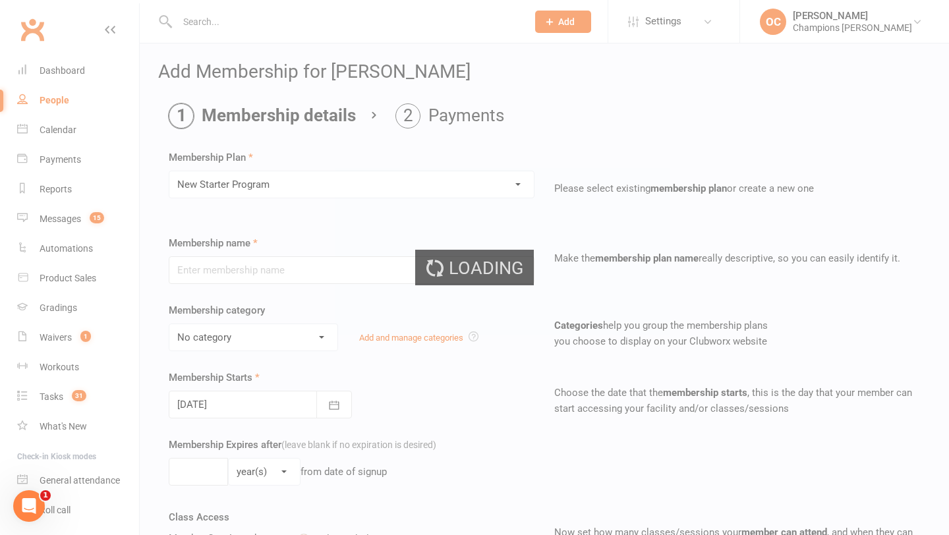
type input "New Starter Program"
select select "3"
type input "29"
select select "0"
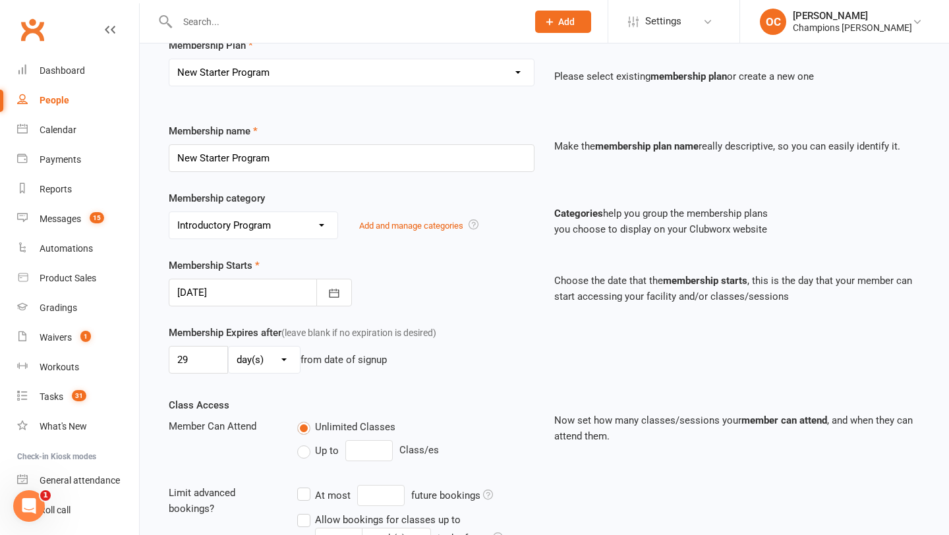
scroll to position [113, 0]
click at [245, 305] on div "Membership Starts [DATE] [DATE] Sun Mon Tue Wed Thu Fri Sat 31 27 28 29 30 31 0…" at bounding box center [544, 289] width 771 height 67
click at [252, 292] on div at bounding box center [260, 291] width 183 height 28
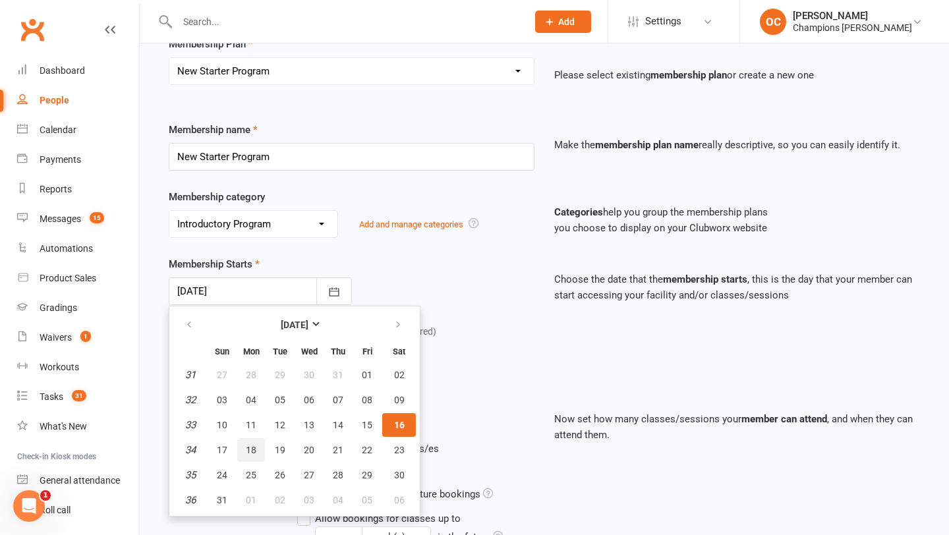
click at [252, 445] on span "18" at bounding box center [251, 450] width 11 height 11
type input "[DATE]"
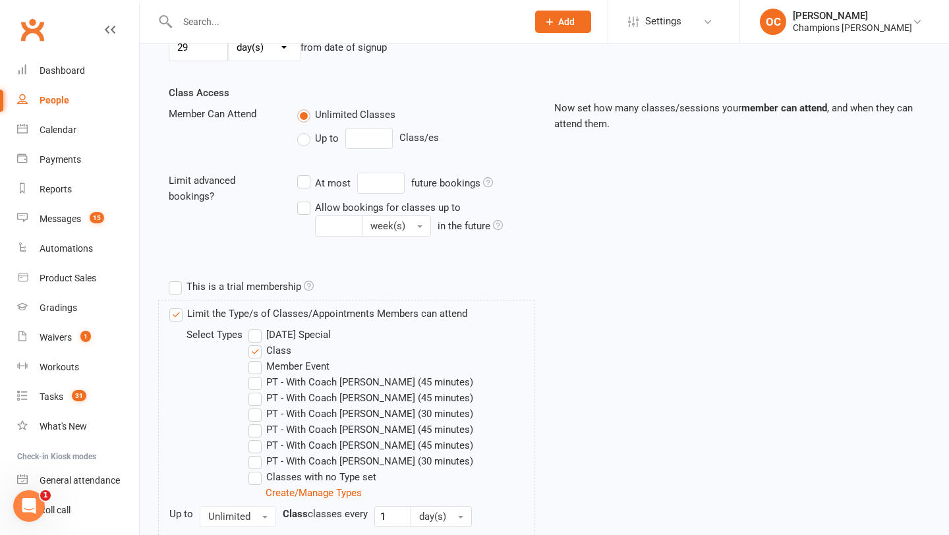
scroll to position [551, 0]
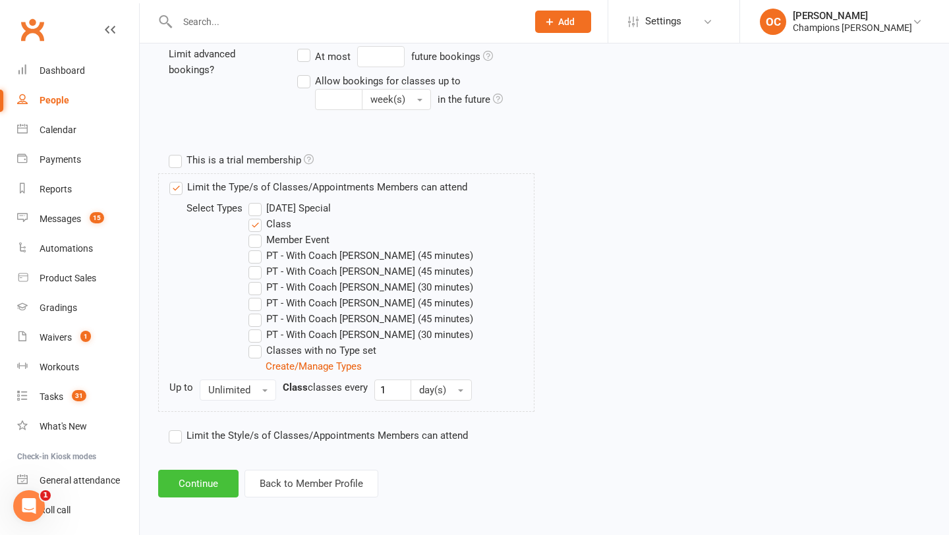
click at [209, 482] on button "Continue" at bounding box center [198, 484] width 80 height 28
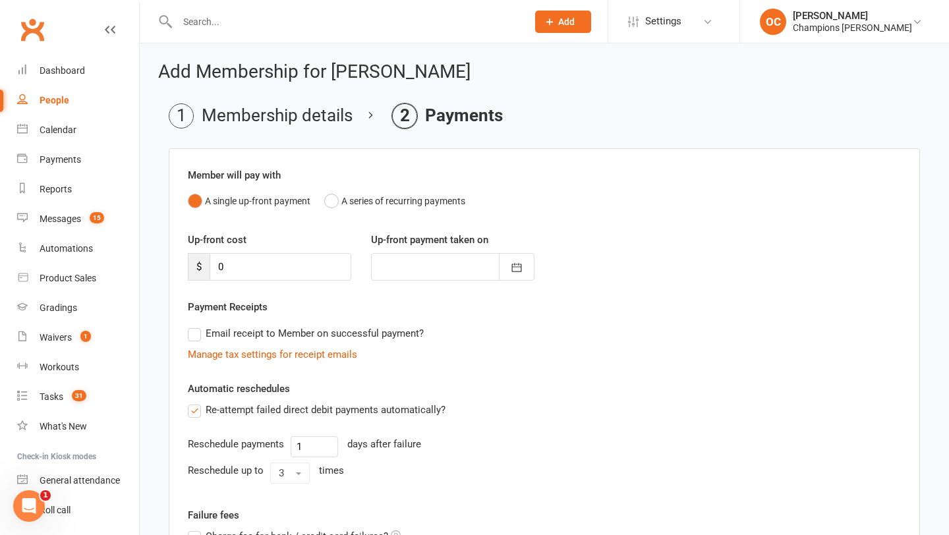
scroll to position [182, 0]
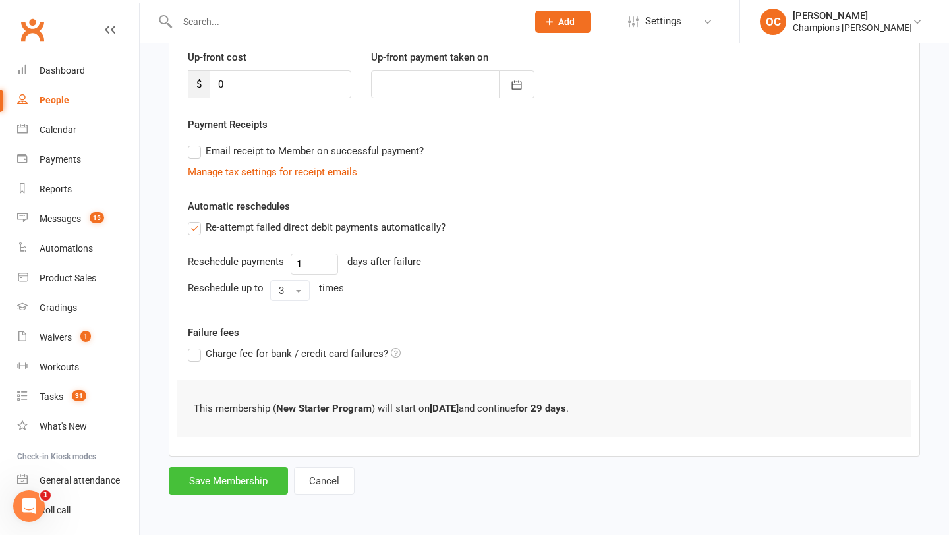
click at [247, 472] on button "Save Membership" at bounding box center [228, 481] width 119 height 28
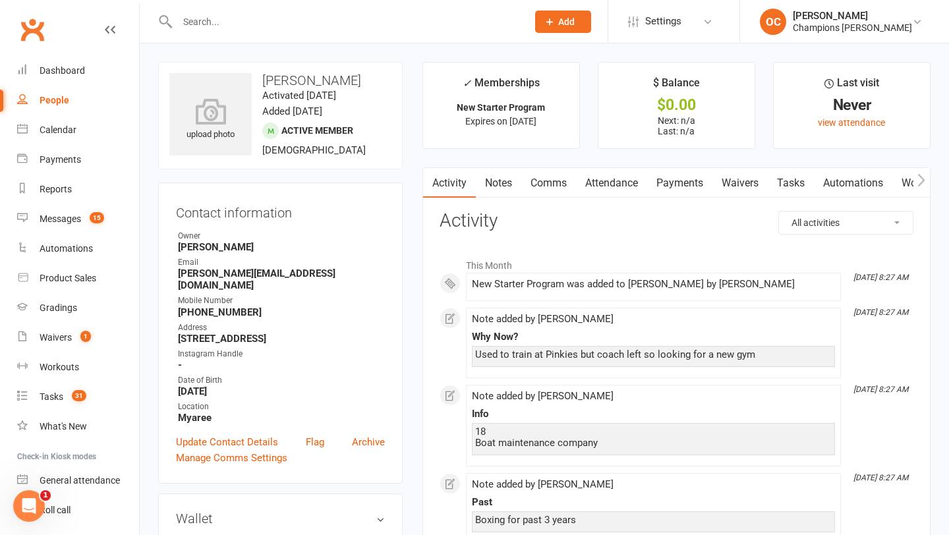
click at [542, 183] on link "Comms" at bounding box center [548, 183] width 55 height 30
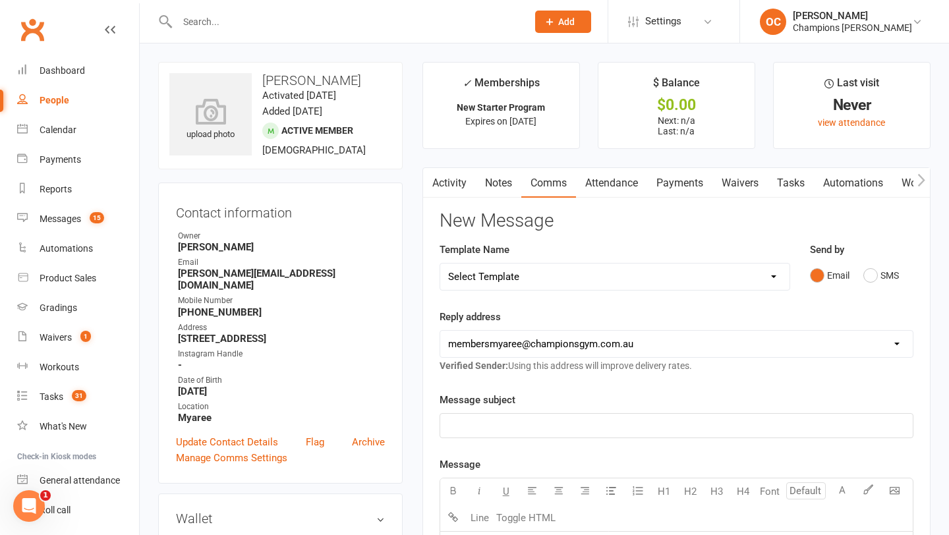
click at [577, 283] on select "Select Template [Email] A. First Timer Trial [Email] CG Class Pass - Email to P…" at bounding box center [614, 276] width 349 height 26
select select "11"
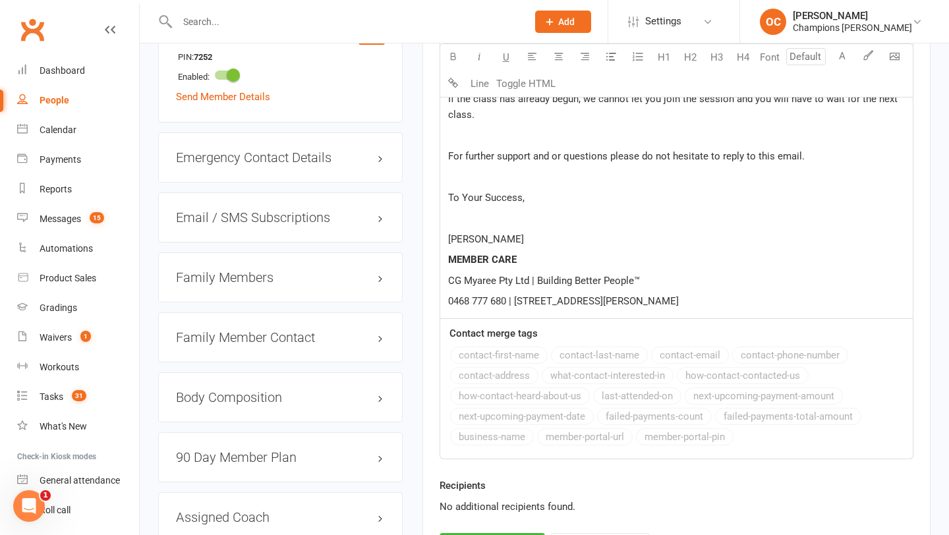
scroll to position [997, 0]
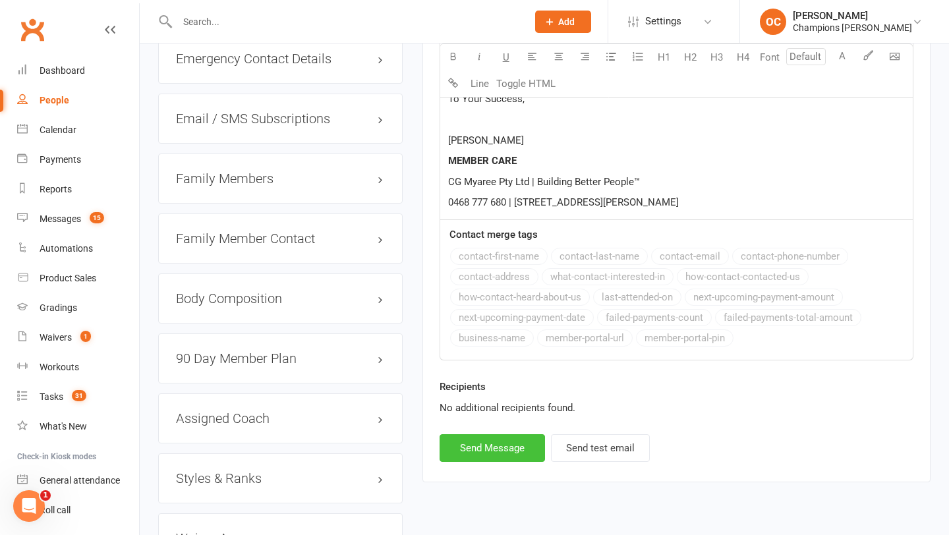
click at [491, 449] on button "Send Message" at bounding box center [491, 448] width 105 height 28
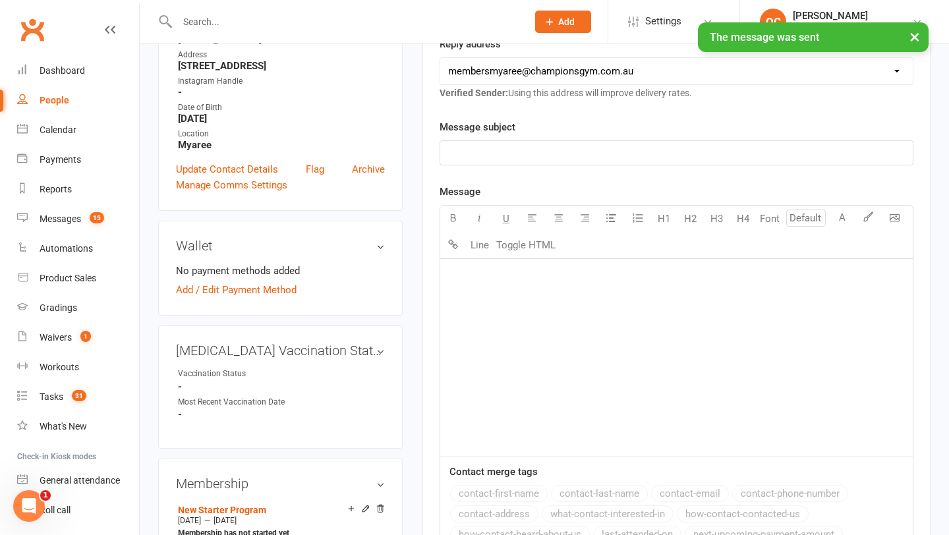
scroll to position [0, 0]
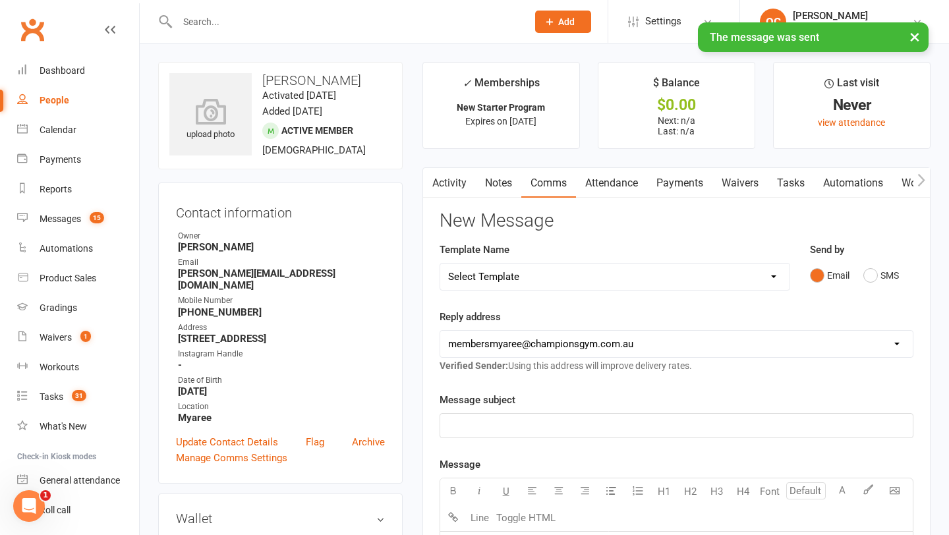
click at [527, 286] on select "Select Template [Email] A. First Timer Trial [Email] CG Class Pass - Email to P…" at bounding box center [614, 276] width 349 height 26
select select "14"
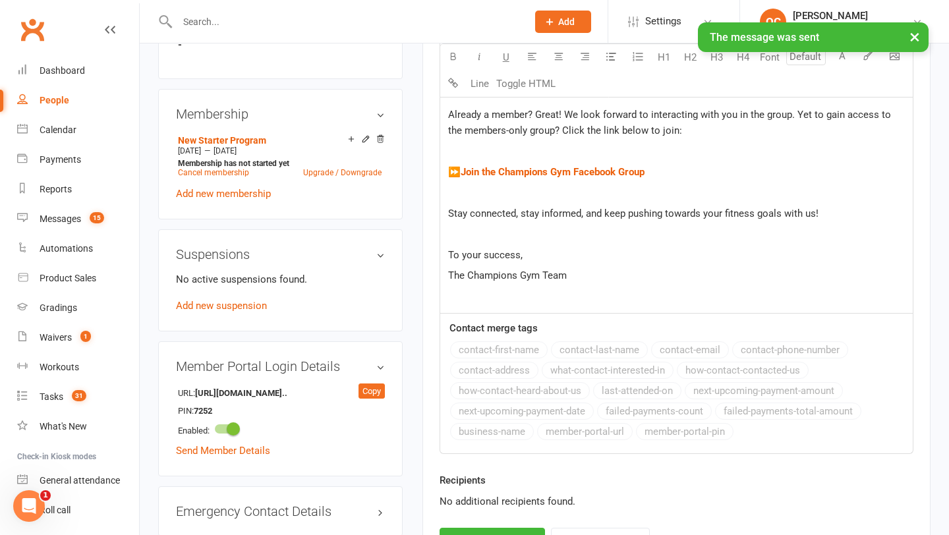
scroll to position [758, 0]
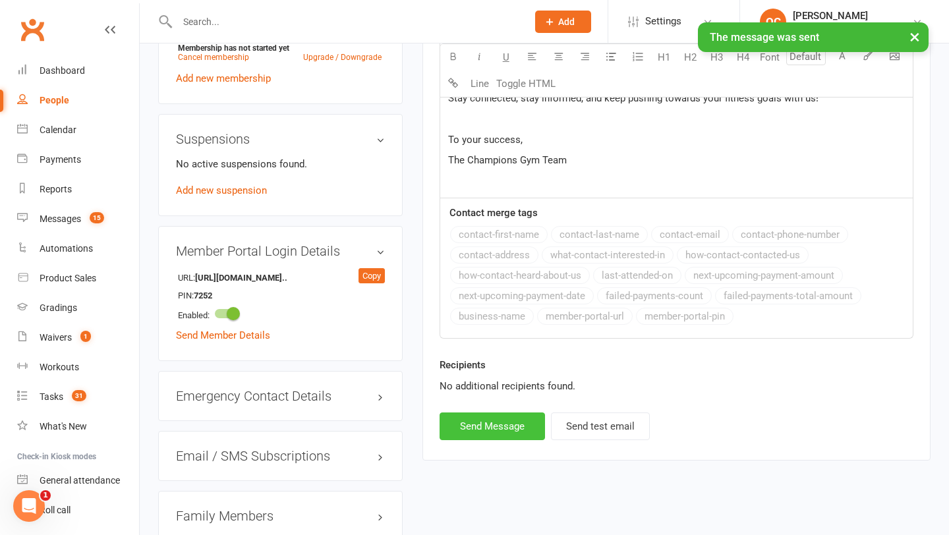
click at [509, 424] on button "Send Message" at bounding box center [491, 426] width 105 height 28
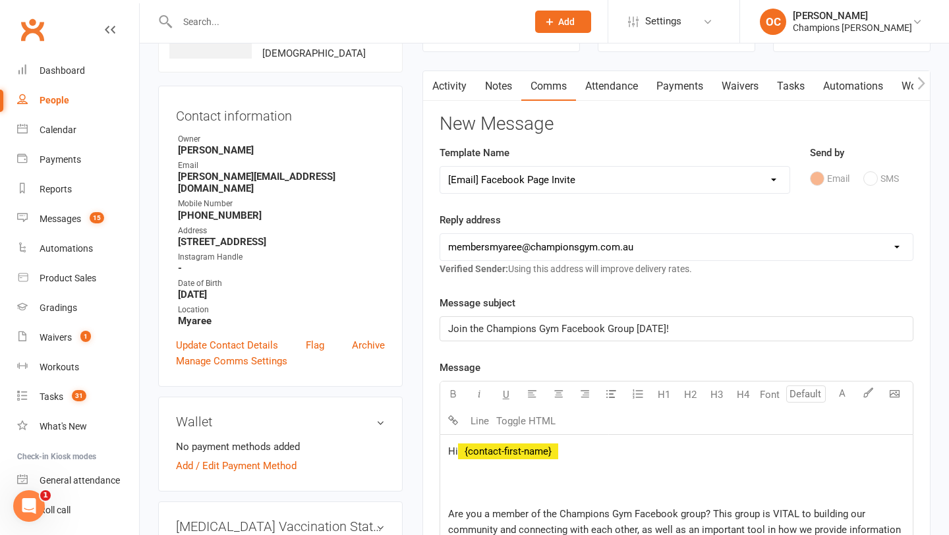
scroll to position [0, 0]
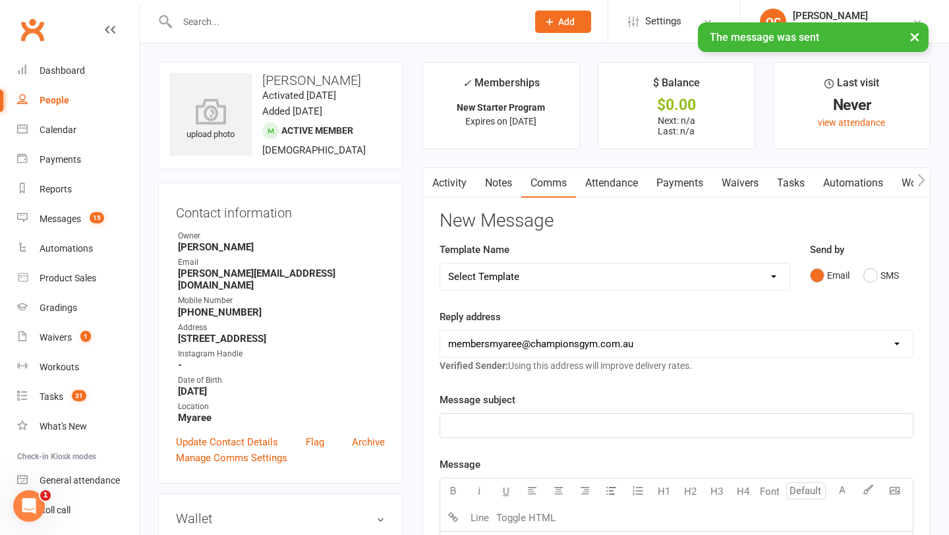
click at [539, 279] on select "Select Template [Email] A. First Timer Trial [Email] CG Class Pass - Email to P…" at bounding box center [614, 276] width 349 height 26
select select "45"
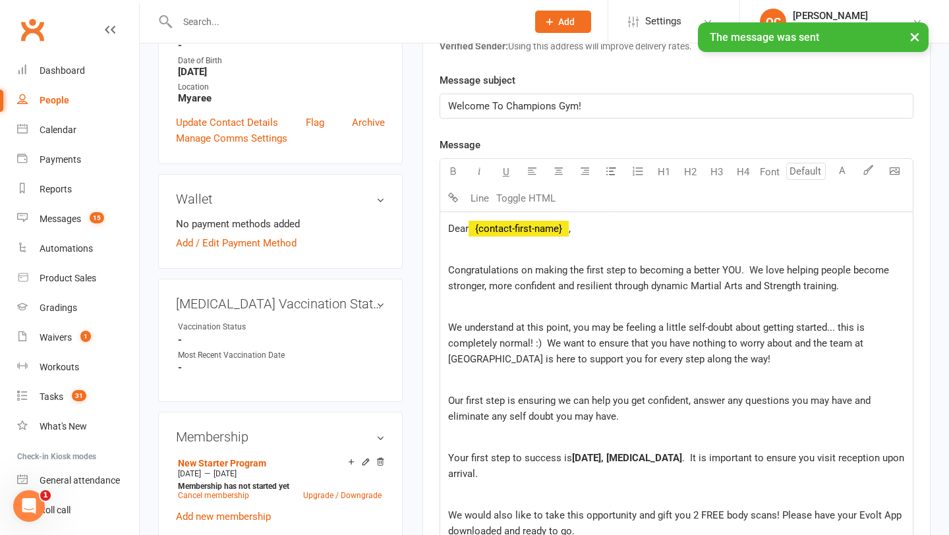
scroll to position [328, 0]
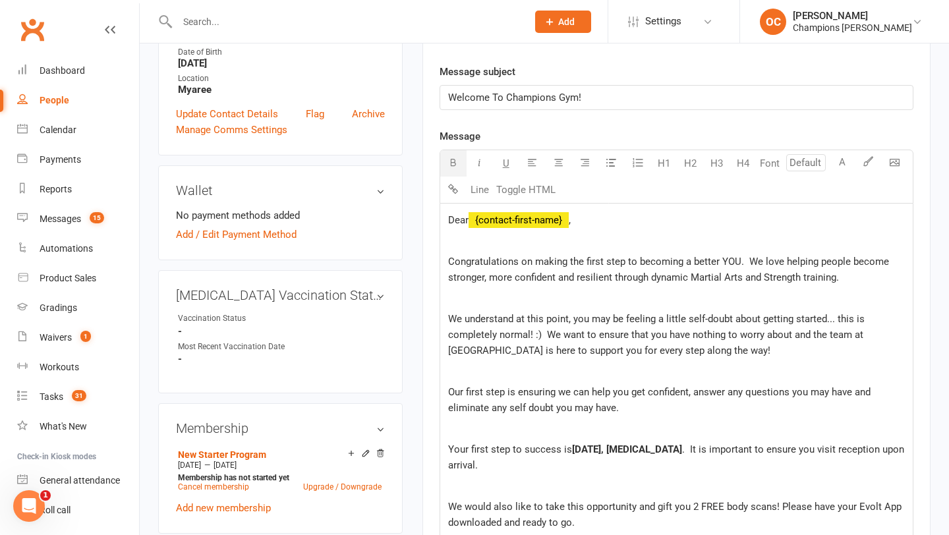
click at [612, 449] on span "[DATE], [MEDICAL_DATA]" at bounding box center [627, 449] width 110 height 12
click at [642, 445] on span ", [MEDICAL_DATA]" at bounding box center [644, 449] width 81 height 12
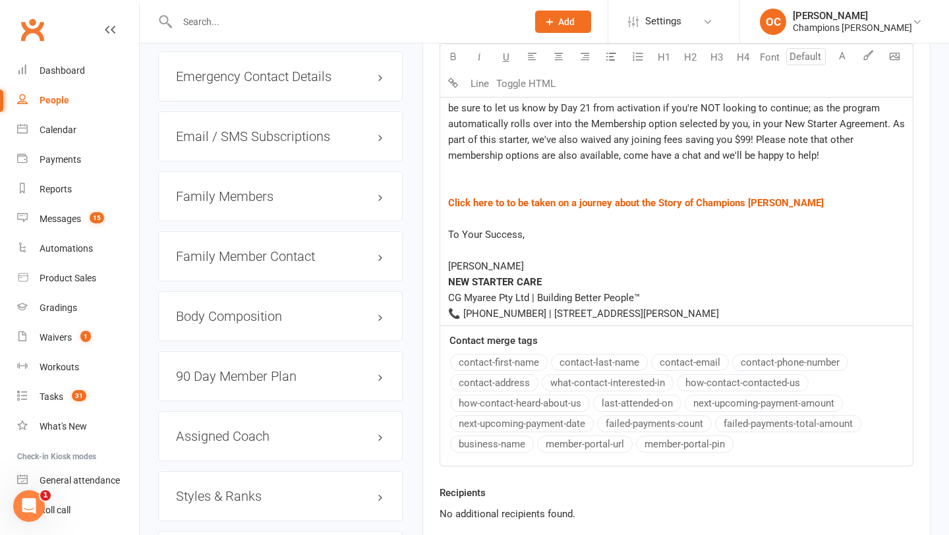
scroll to position [1133, 0]
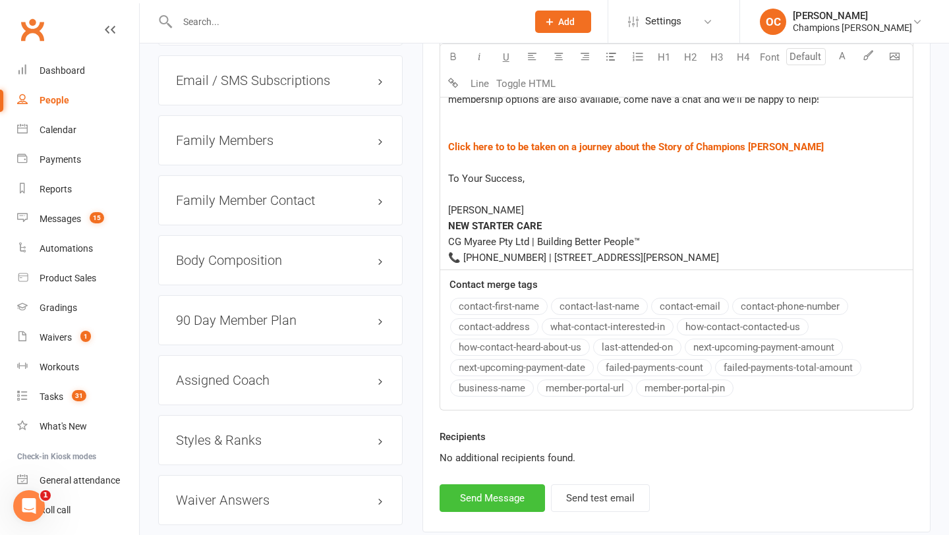
click at [507, 512] on button "Send Message" at bounding box center [491, 498] width 105 height 28
select select
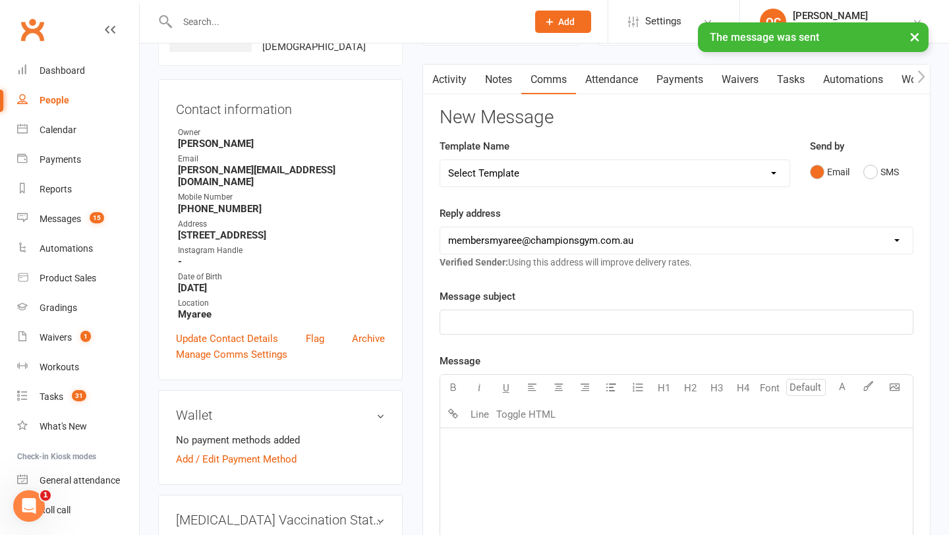
scroll to position [0, 0]
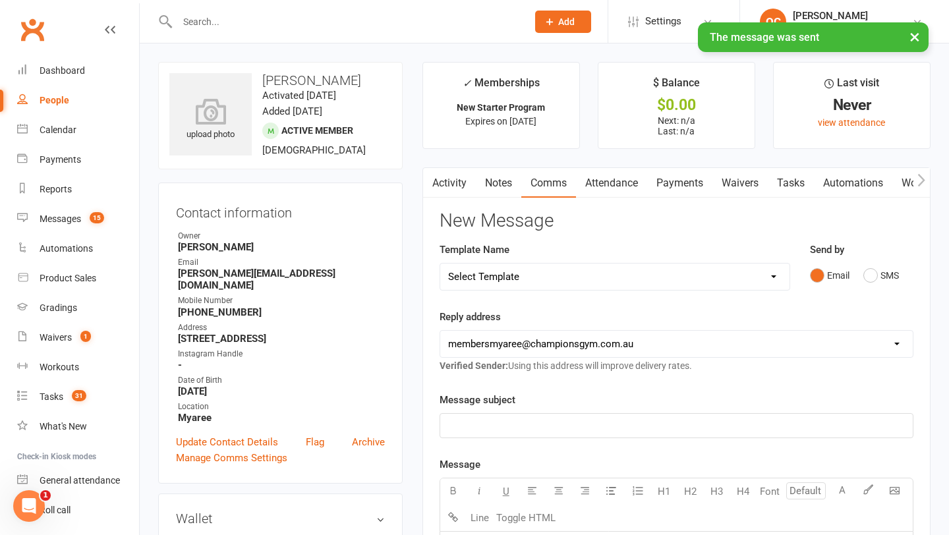
click at [742, 179] on link "Waivers" at bounding box center [739, 183] width 55 height 30
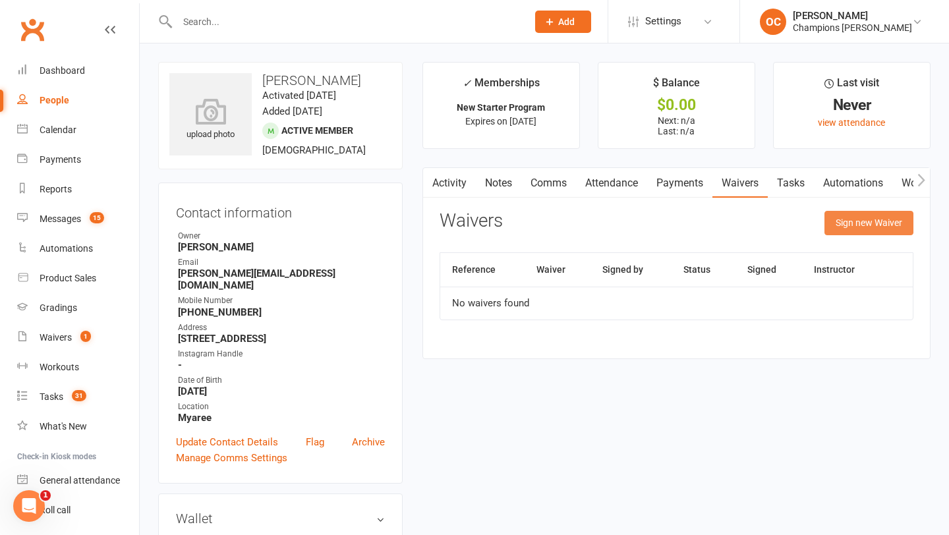
click at [838, 221] on button "Sign new Waiver" at bounding box center [868, 223] width 89 height 24
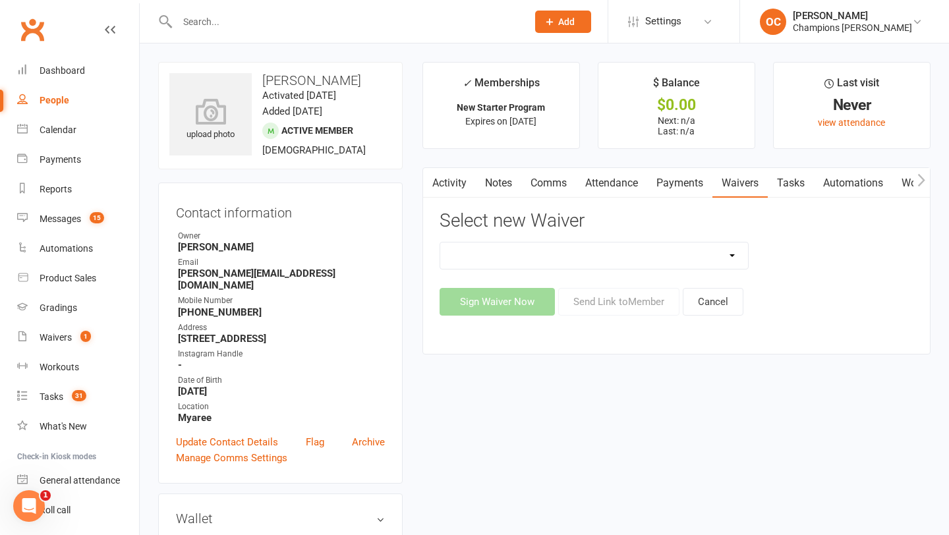
click at [624, 249] on select "Casual Waiver (STAFF ONLY) CG Myaree Cancellation Form CG Myaree Casual Waiver …" at bounding box center [594, 255] width 308 height 26
select select "9202"
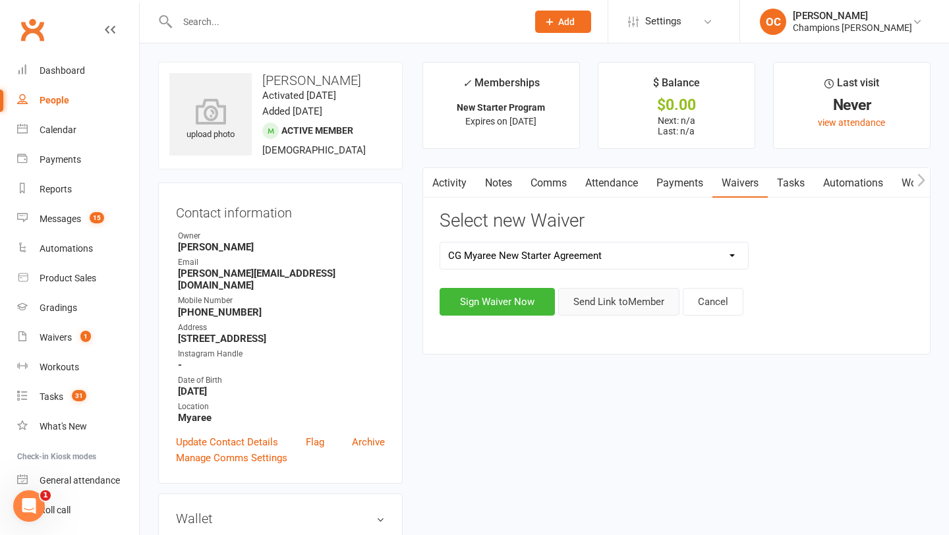
click at [624, 295] on button "Send Link to Member" at bounding box center [618, 302] width 121 height 28
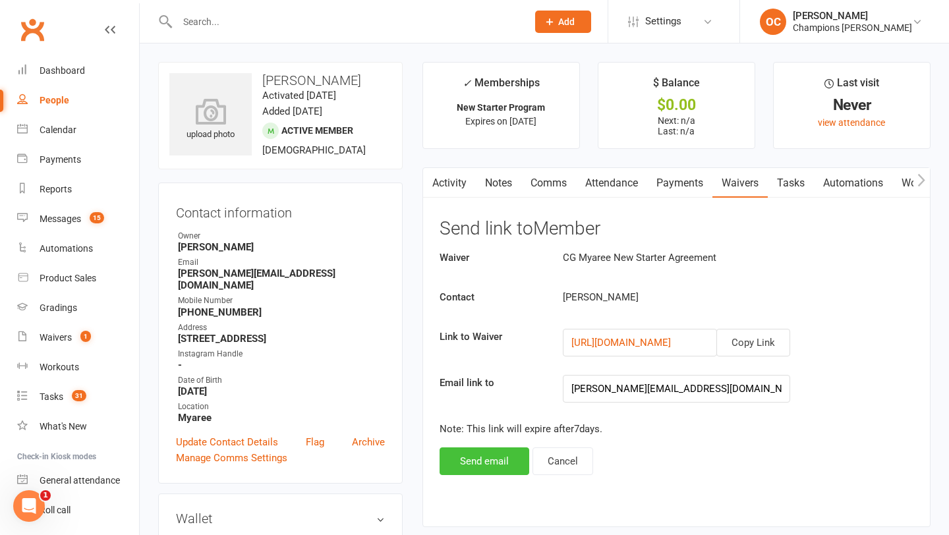
click at [484, 455] on button "Send email" at bounding box center [484, 461] width 90 height 28
